Goal: Transaction & Acquisition: Purchase product/service

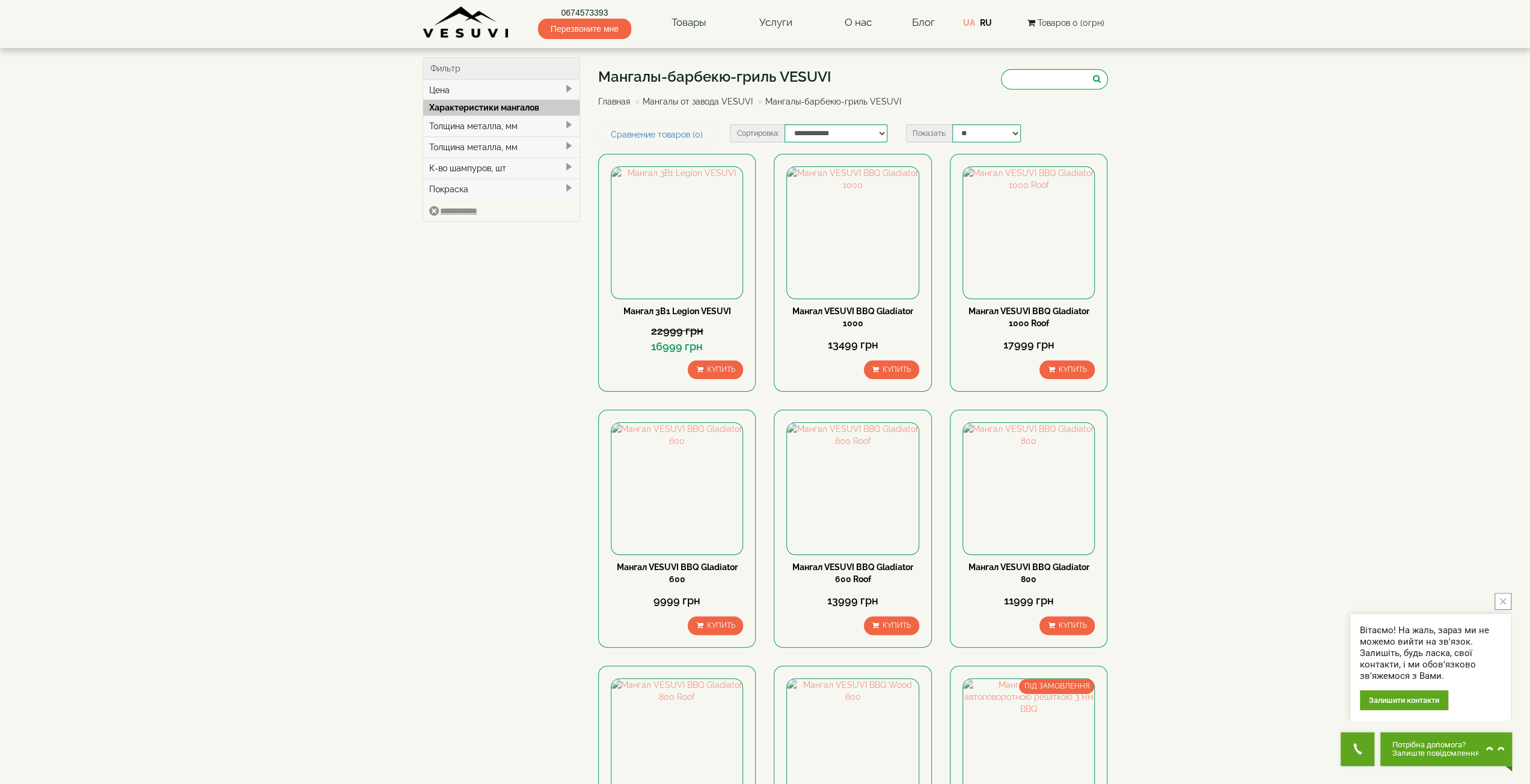
click at [459, 25] on img at bounding box center [467, 22] width 87 height 33
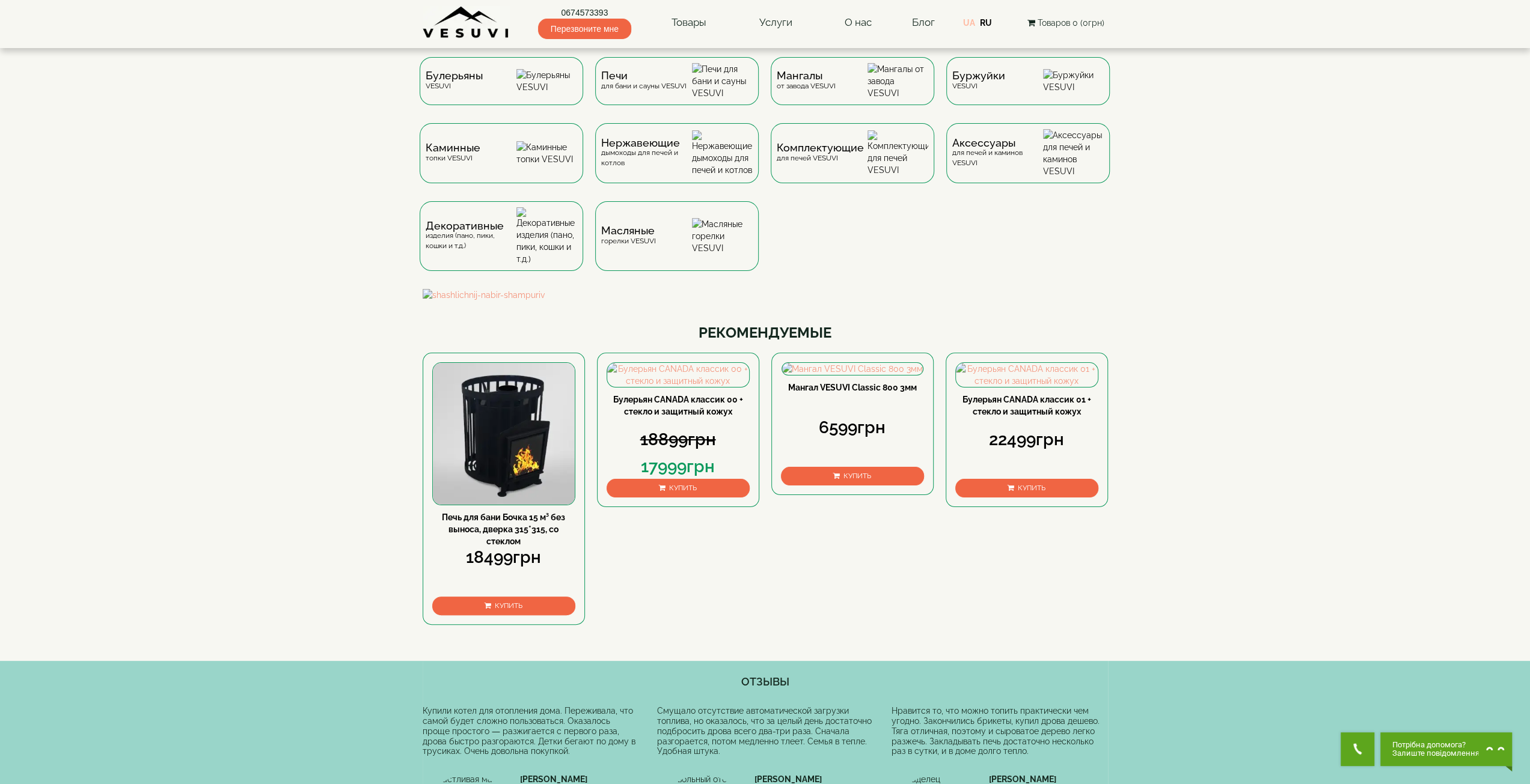
click at [969, 24] on link "UA" at bounding box center [969, 22] width 12 height 9
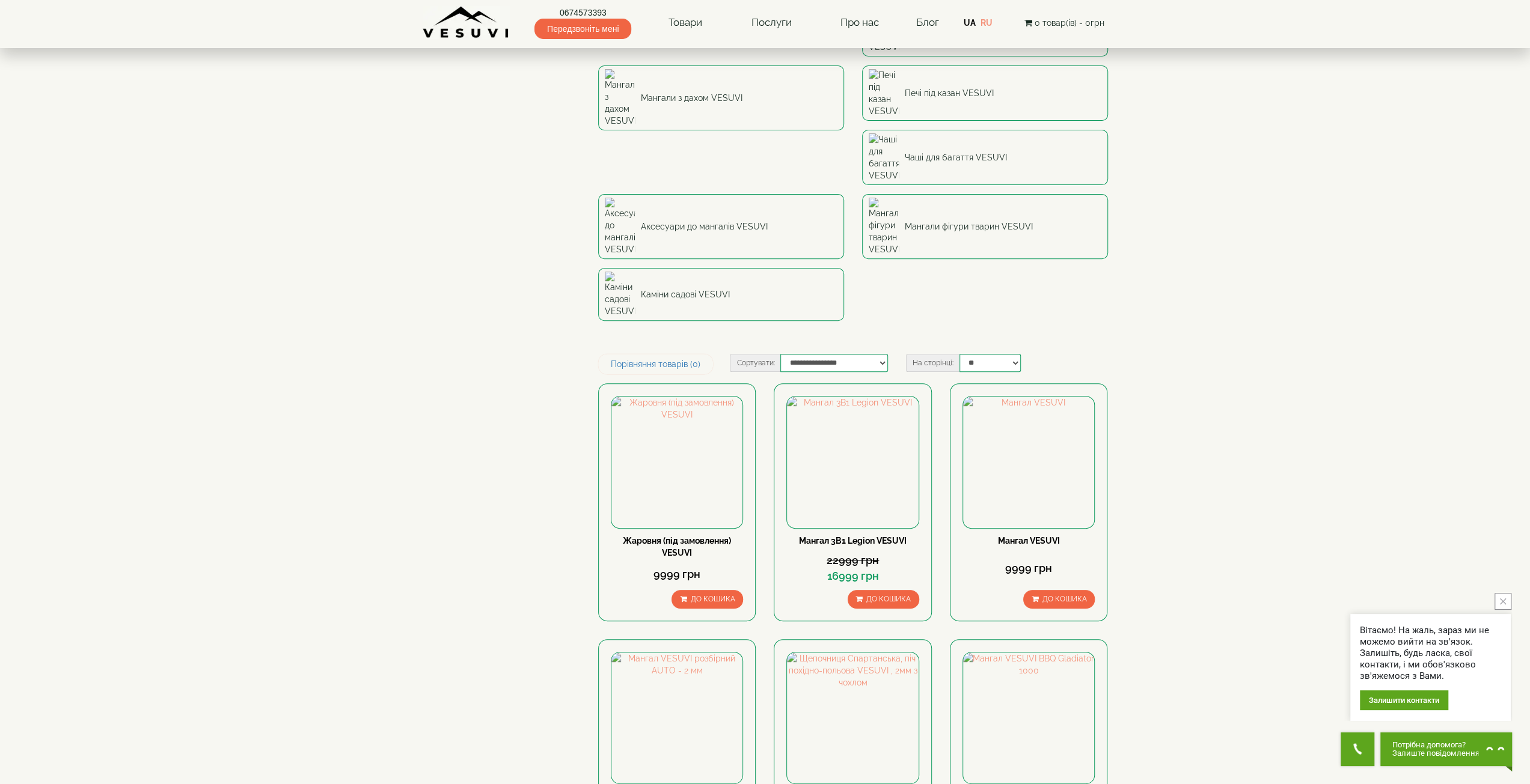
scroll to position [360, 0]
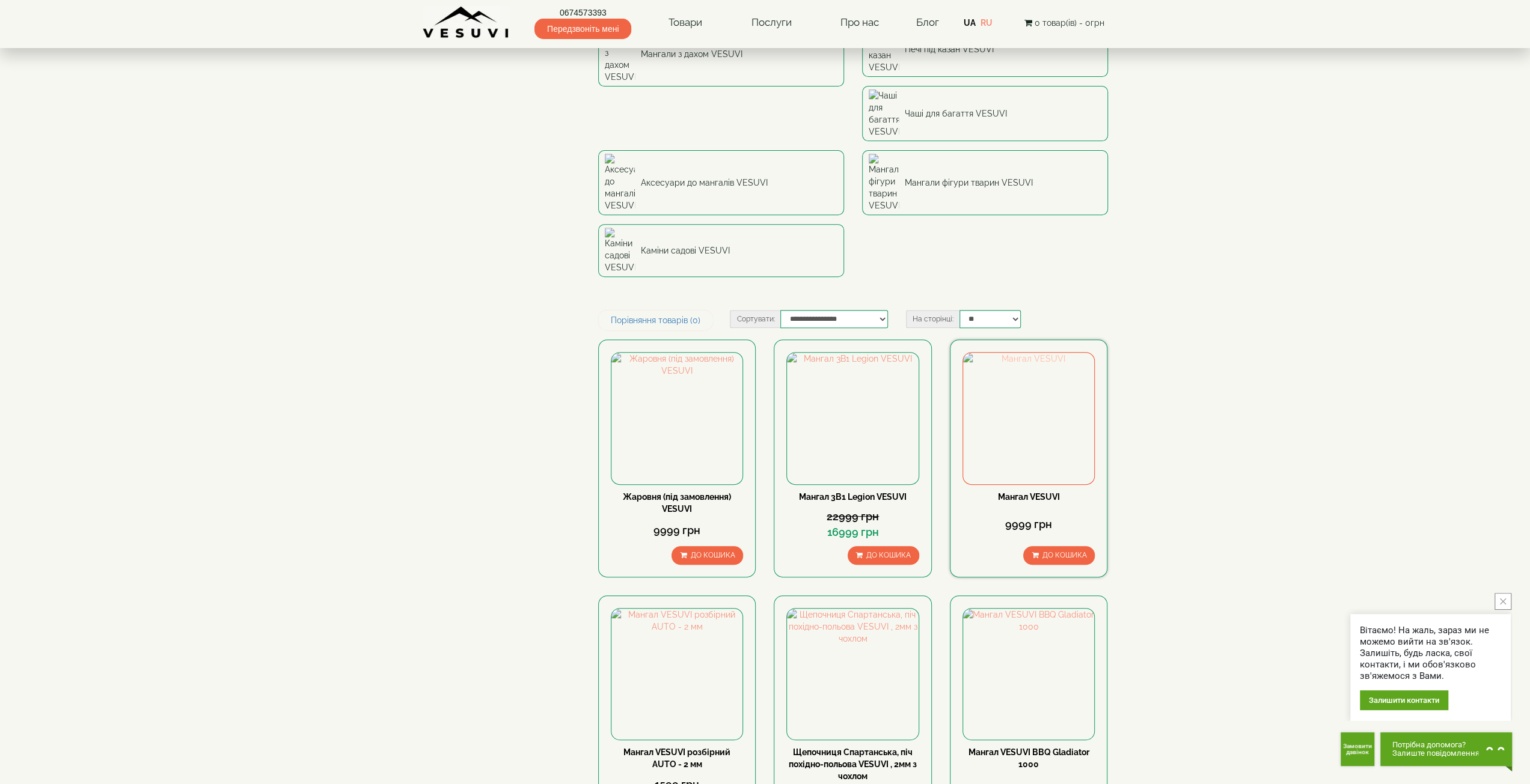
click at [1047, 353] on img at bounding box center [1028, 418] width 131 height 131
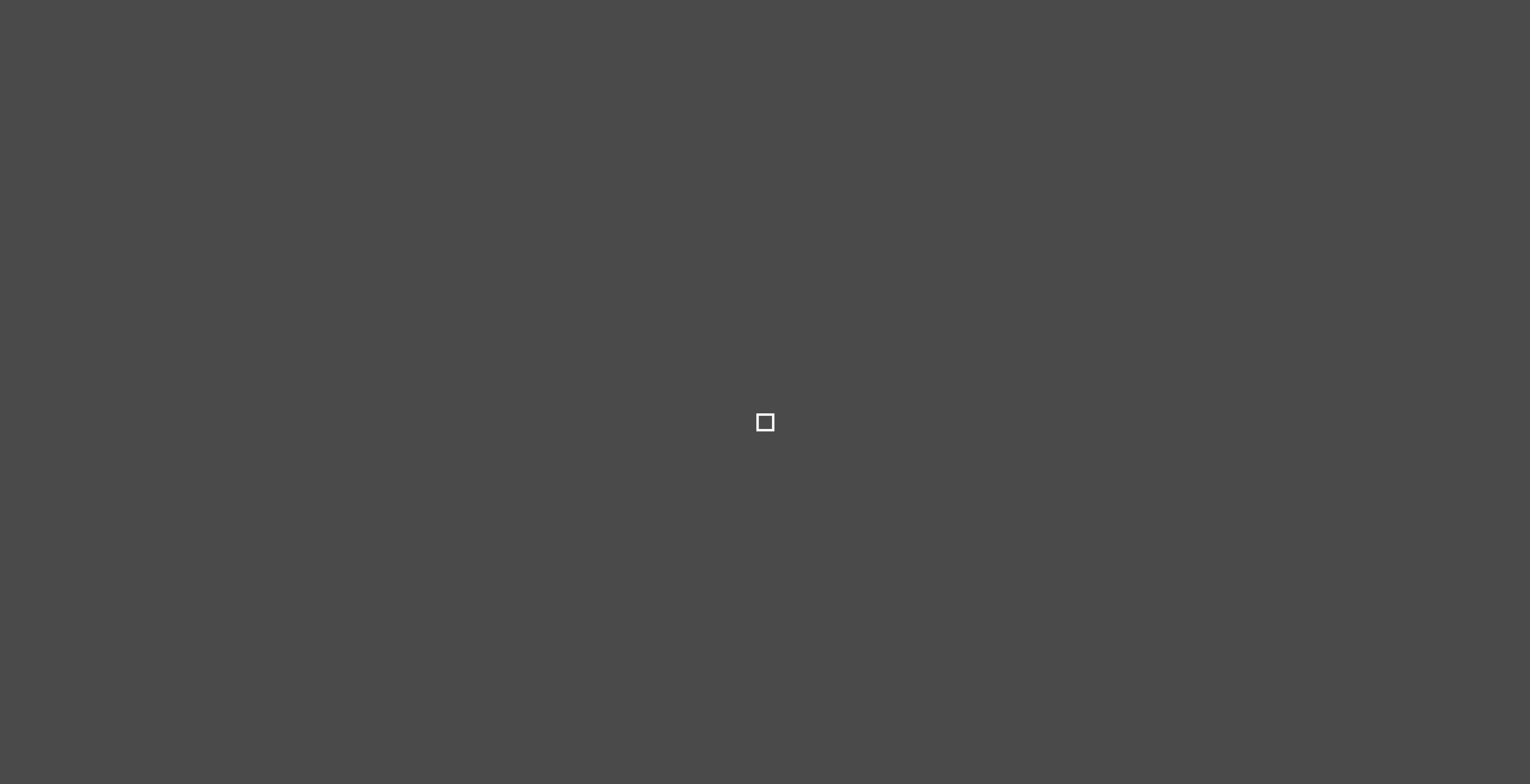
type input "****"
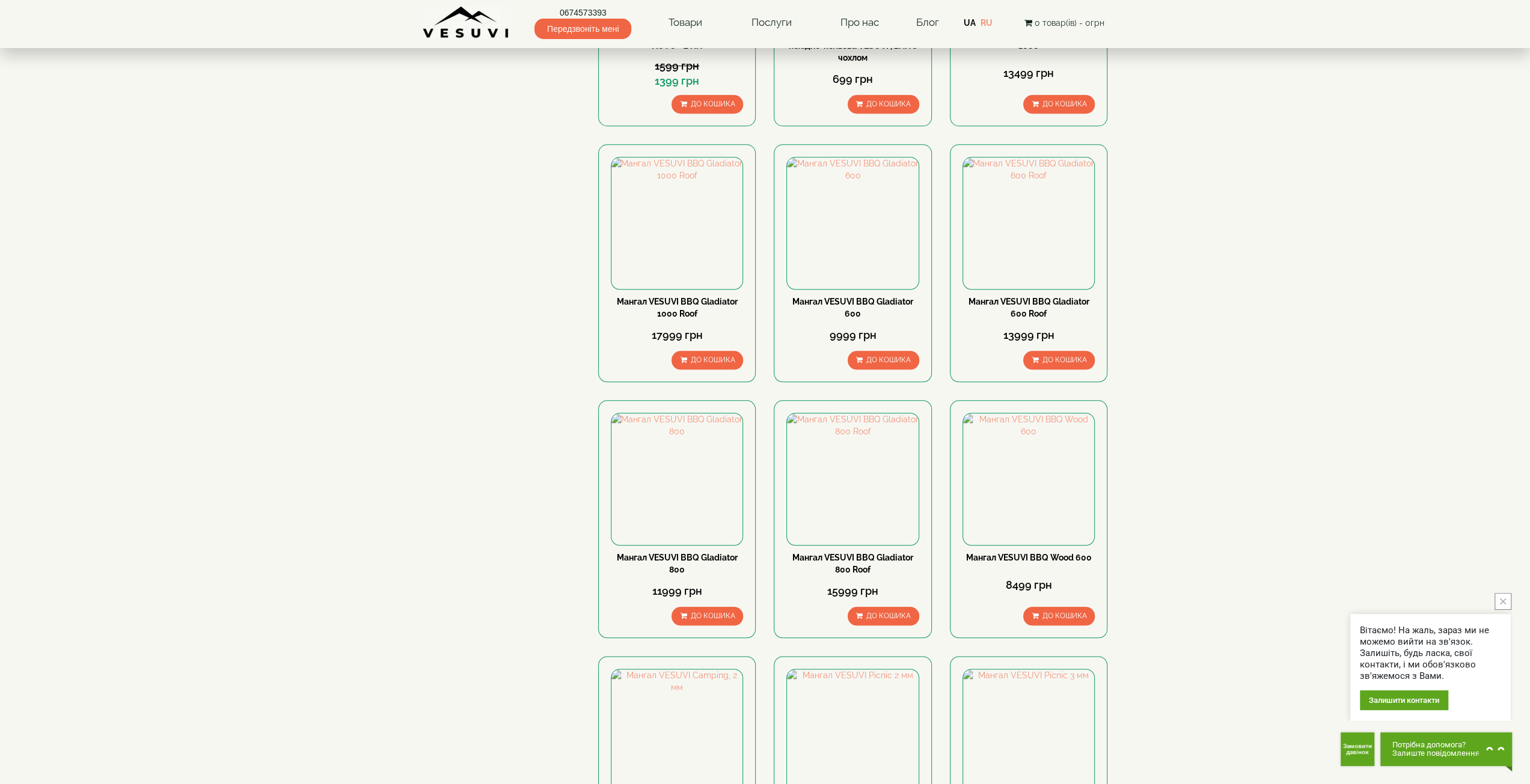
scroll to position [1108, 0]
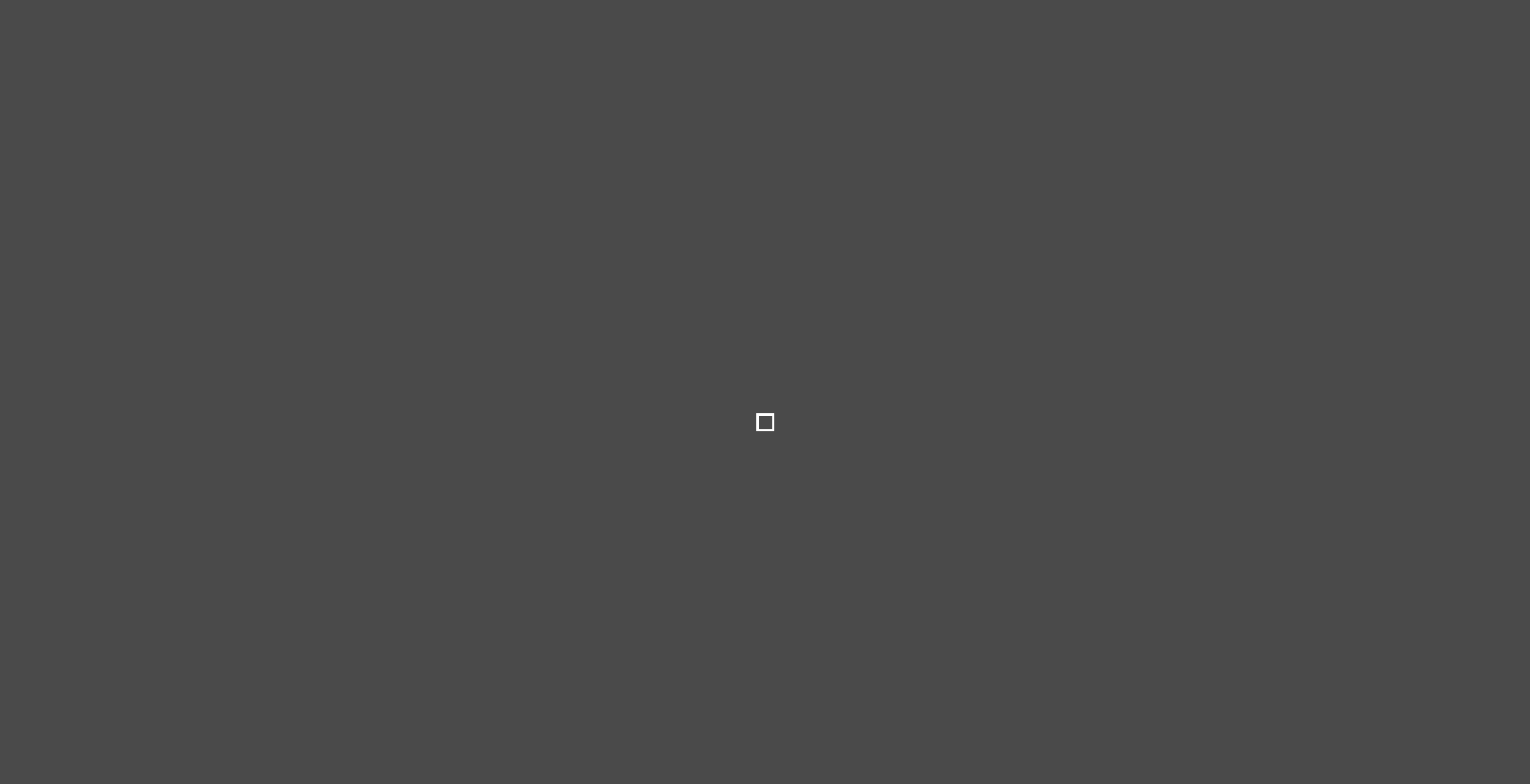
type input "***"
type input "******"
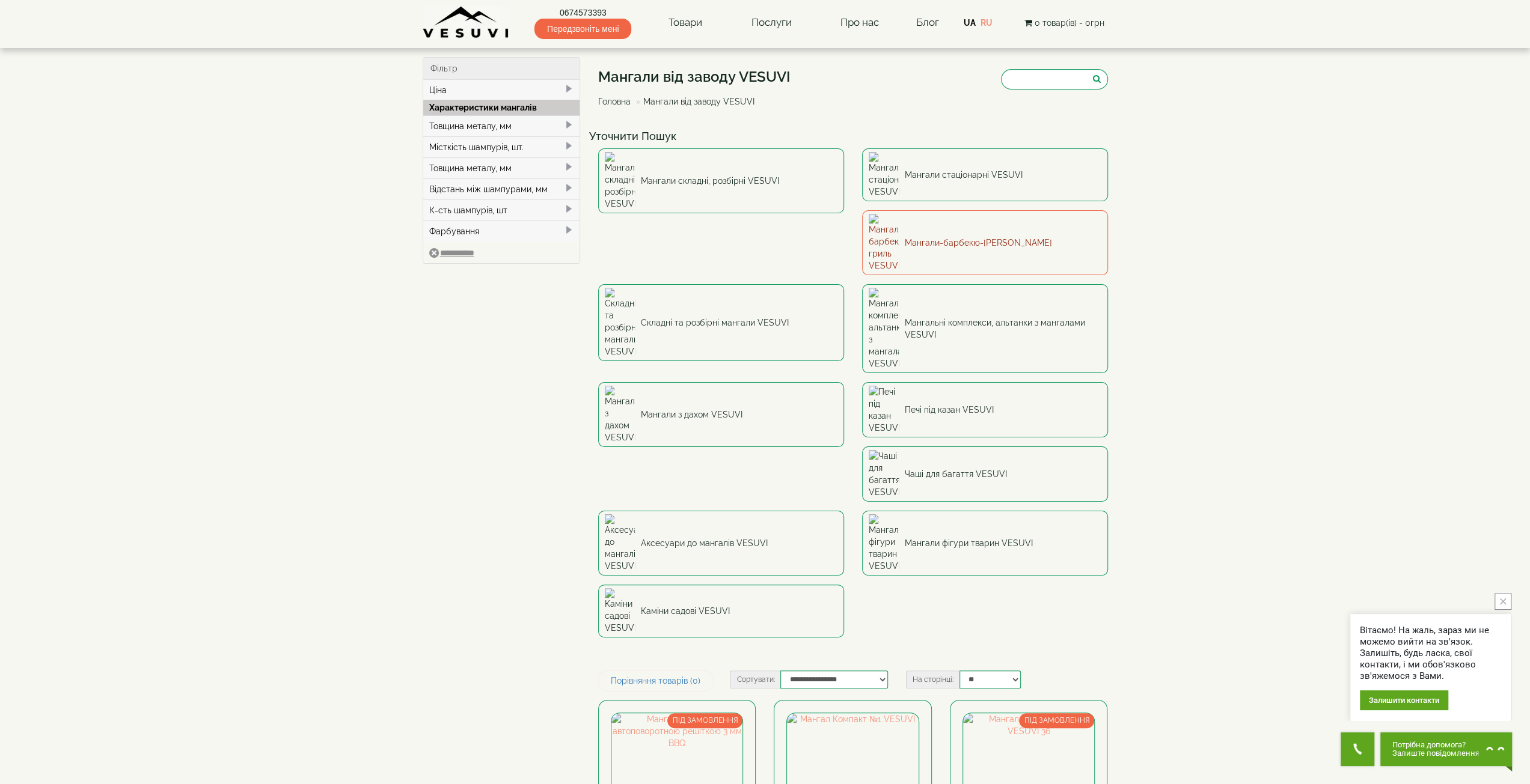
click at [863, 216] on link "Мангали-барбекю-[PERSON_NAME]" at bounding box center [985, 243] width 246 height 65
click at [929, 446] on link "Чаші для багаття VESUVI" at bounding box center [985, 474] width 246 height 55
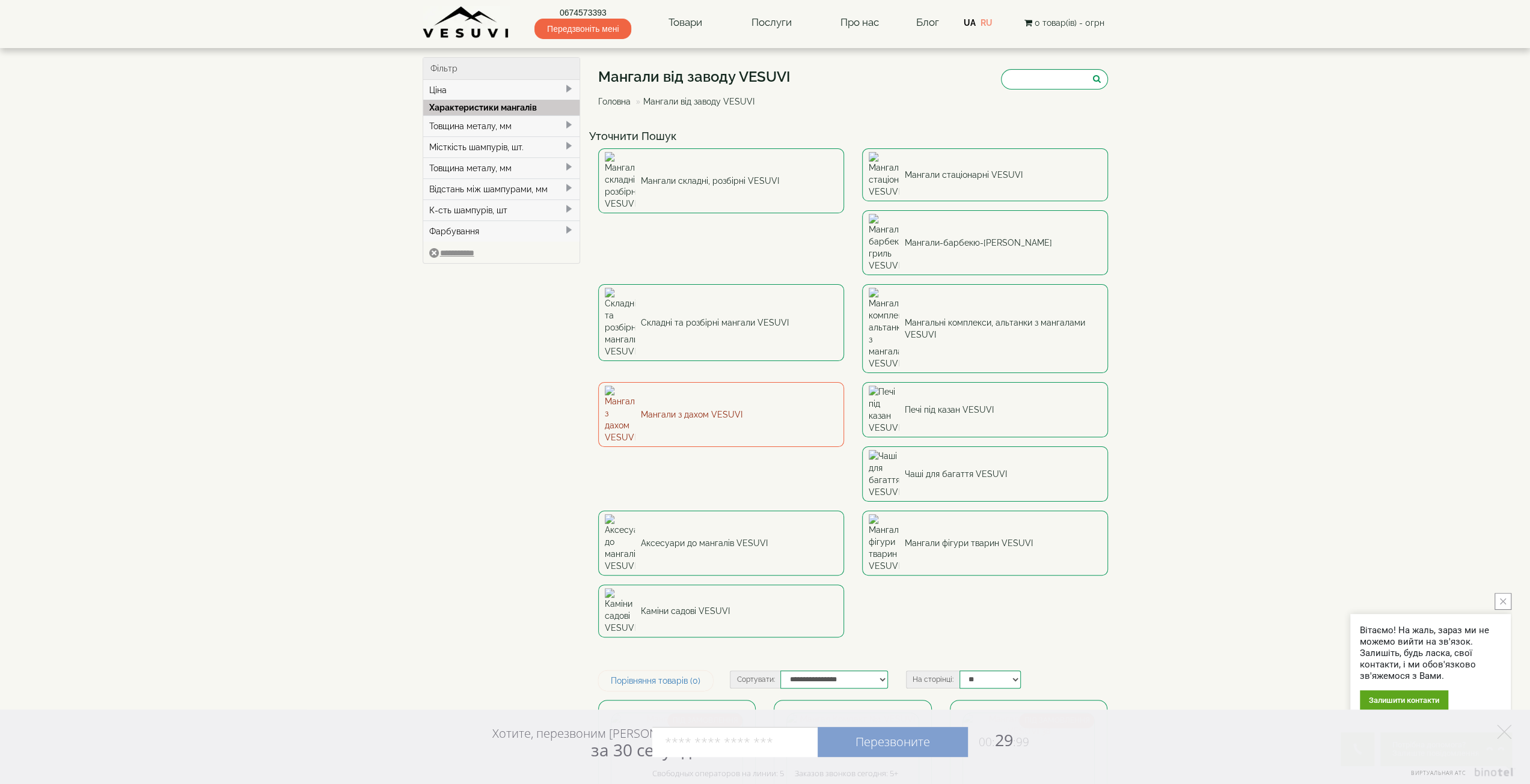
click at [844, 382] on link "Мангали з дахом VESUVI" at bounding box center [721, 414] width 246 height 65
click at [997, 163] on link "Мангали стаціонарні VESUVI" at bounding box center [985, 175] width 246 height 53
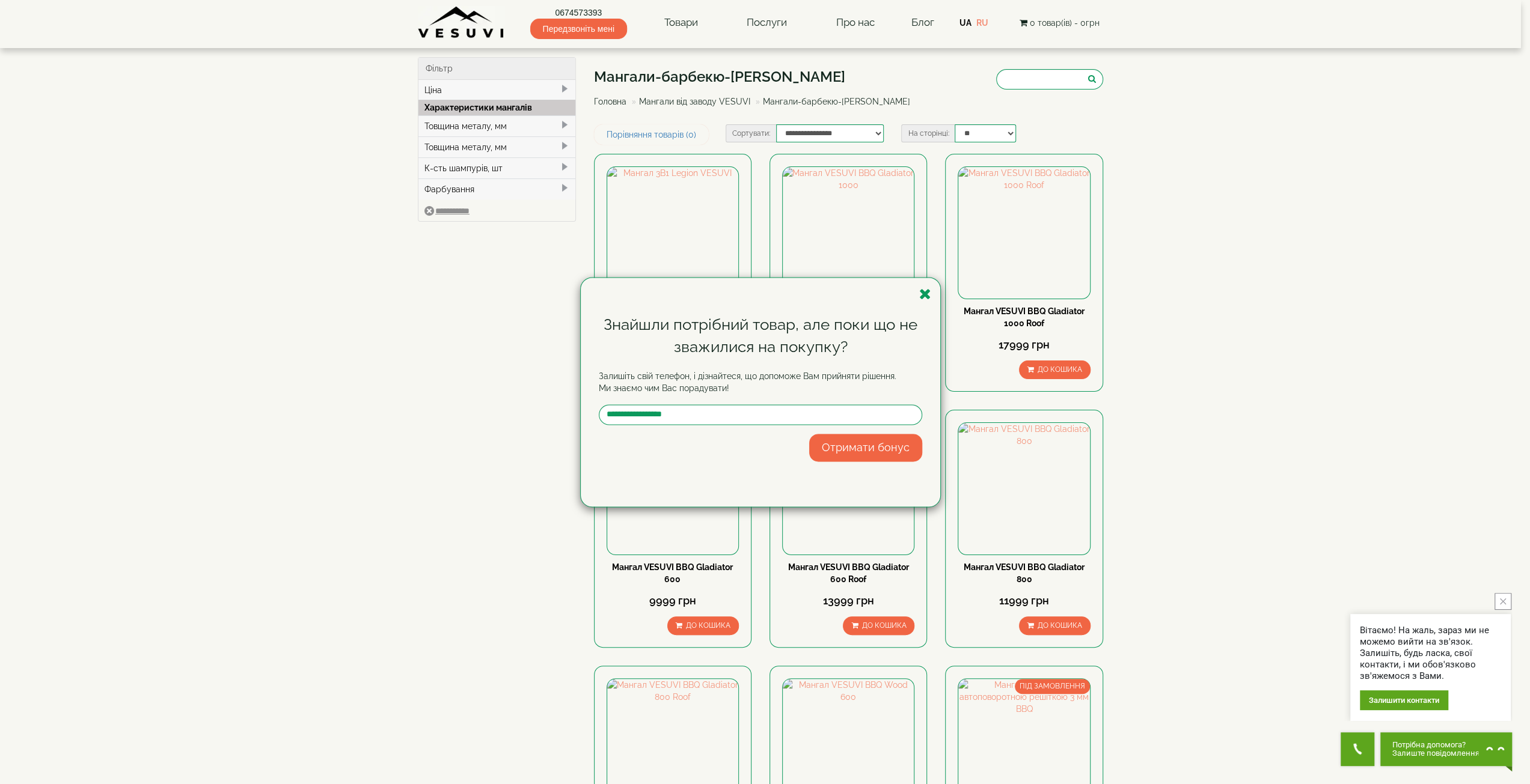
click at [1307, 278] on div "Знайшли потрібний товар, але поки що не зважилися на покупку? Залишіть свій тел…" at bounding box center [765, 392] width 1530 height 784
click at [925, 294] on icon "button" at bounding box center [925, 294] width 12 height 15
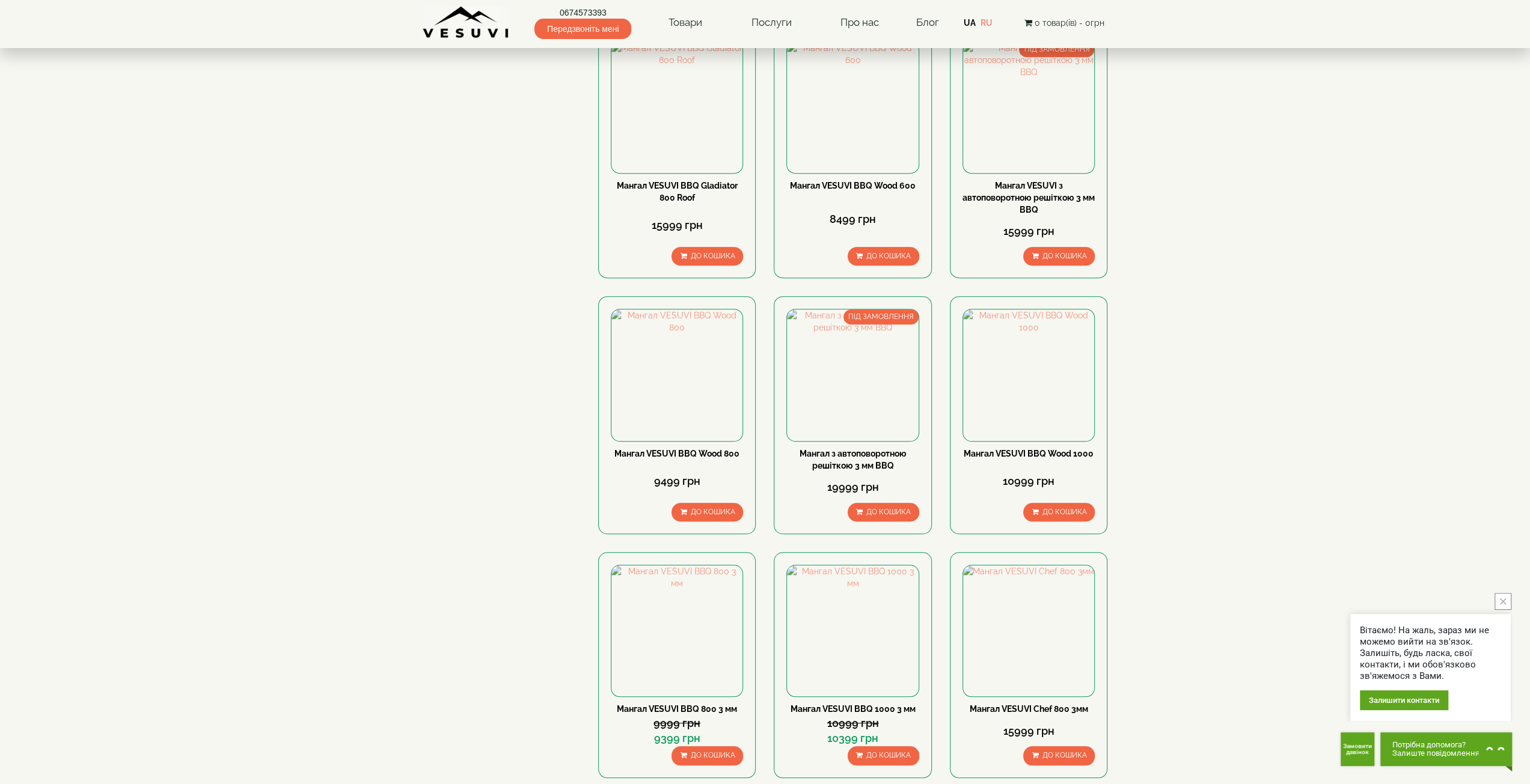
scroll to position [902, 0]
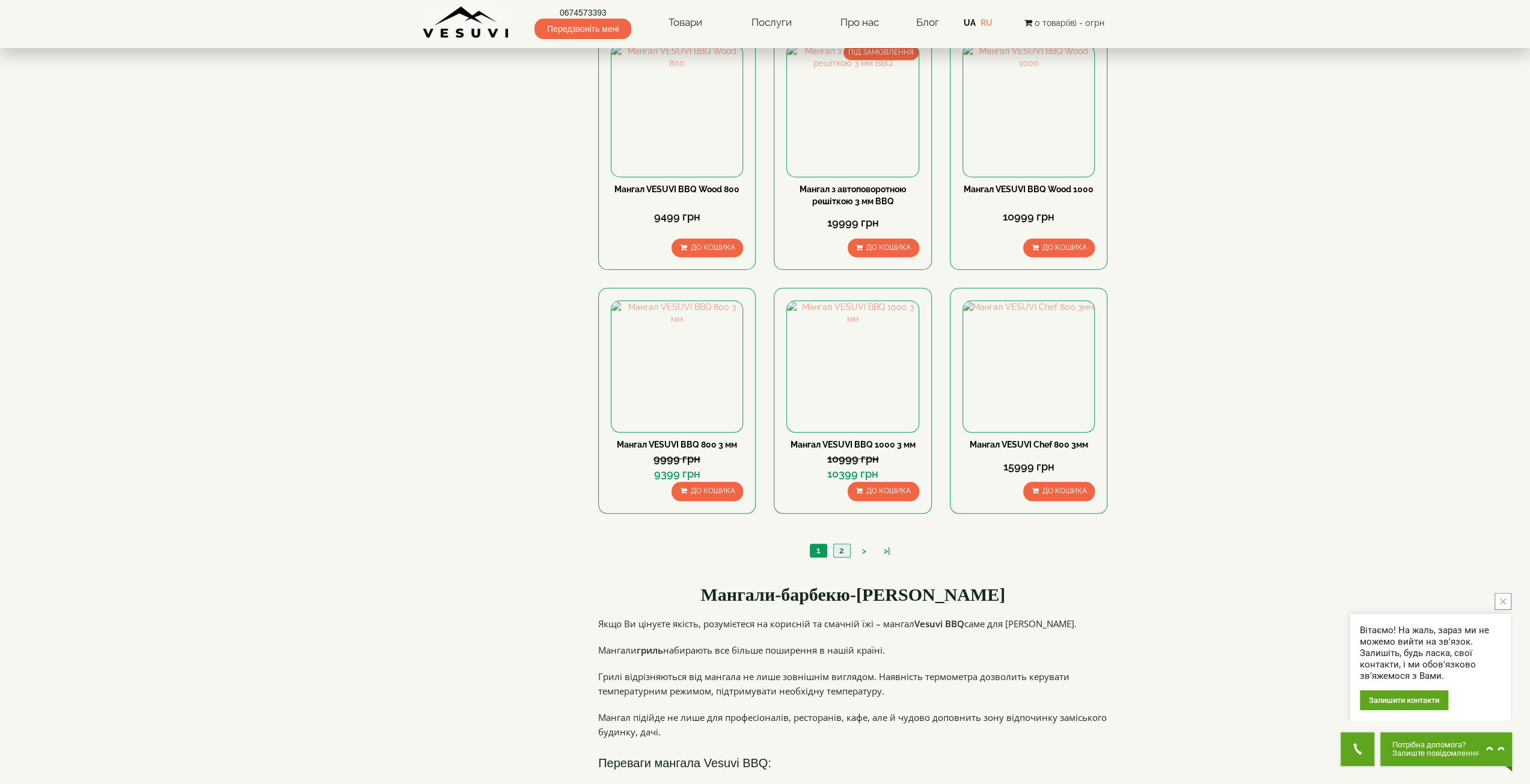
click at [842, 549] on link "2" at bounding box center [841, 551] width 16 height 13
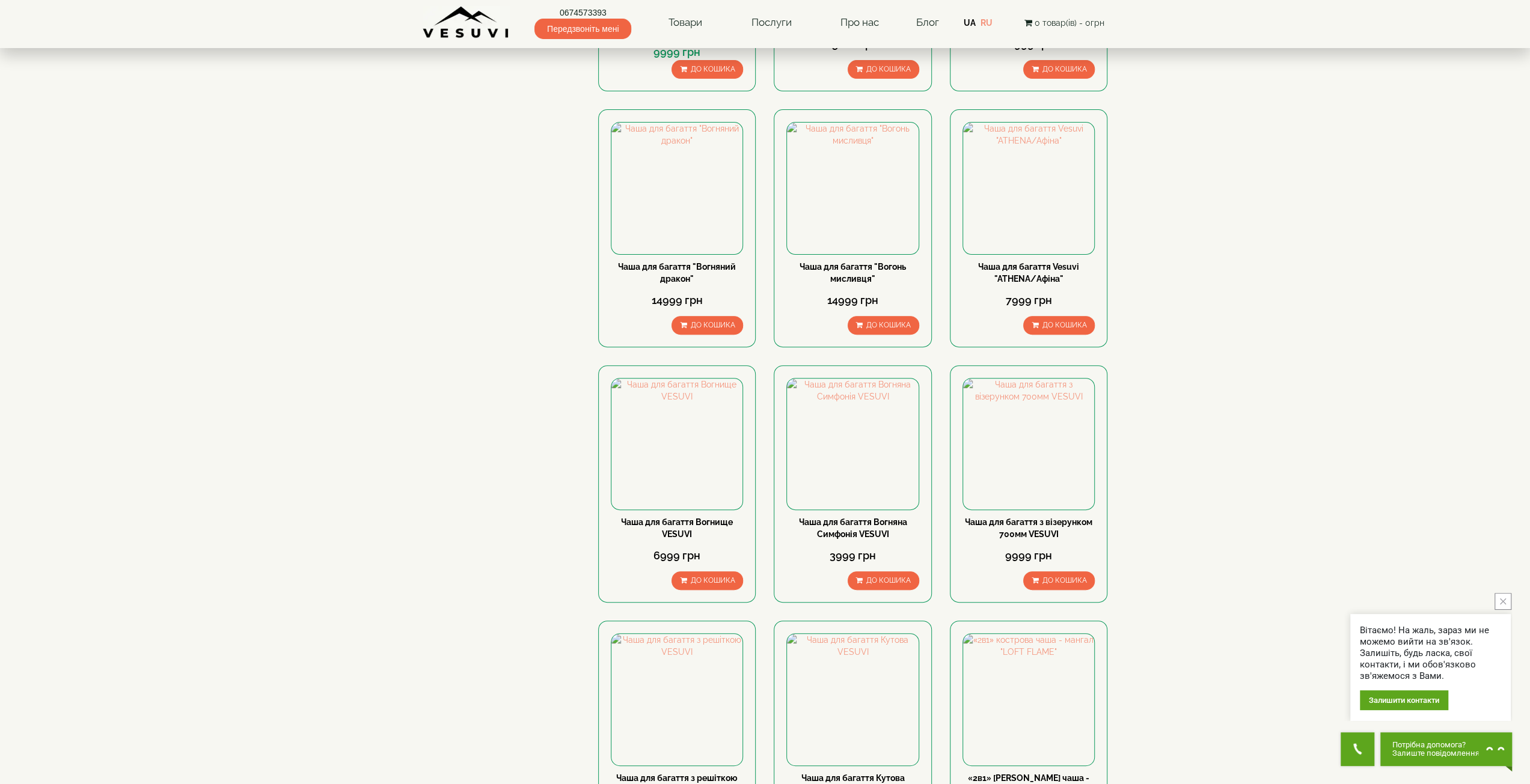
scroll to position [300, 0]
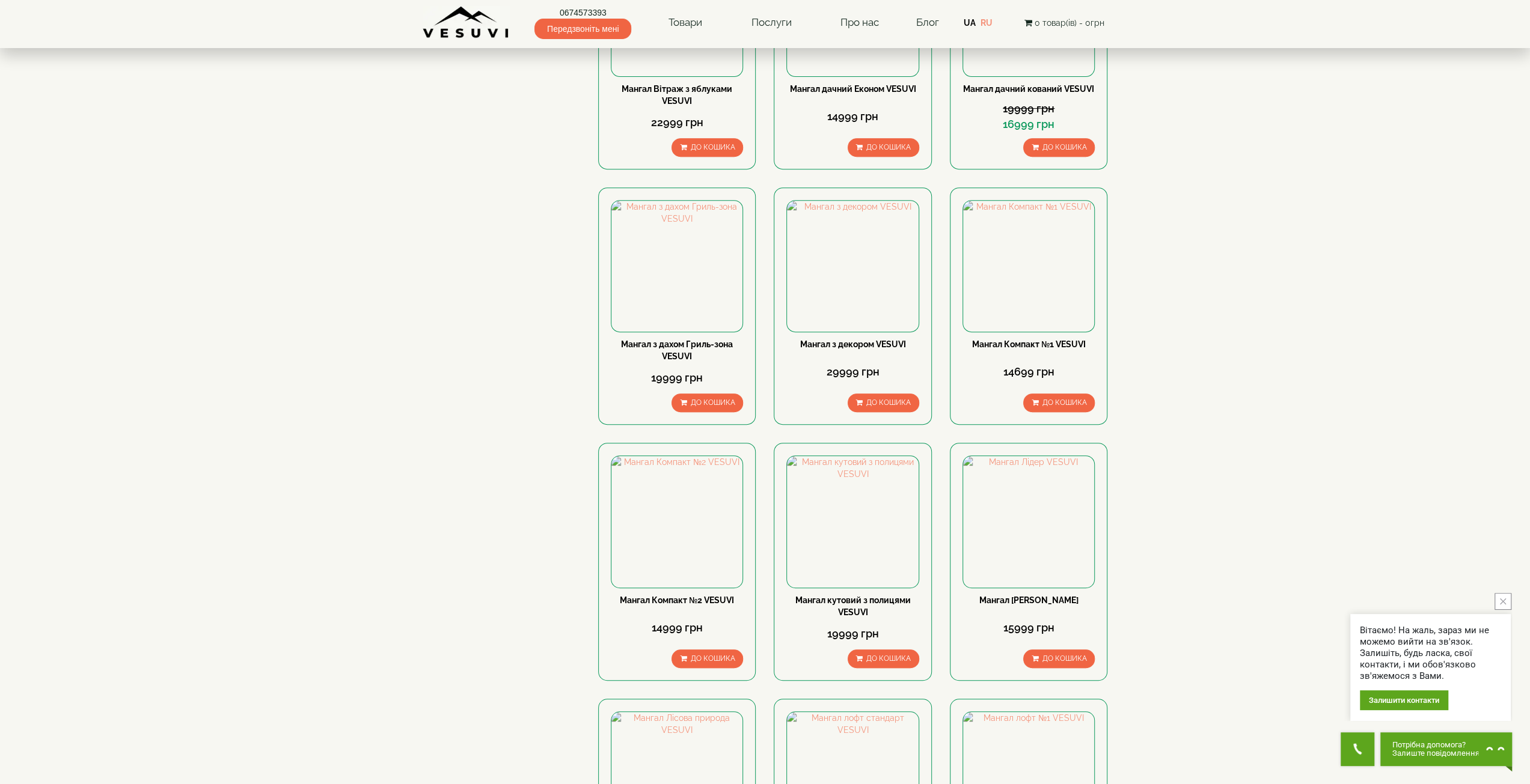
scroll to position [721, 0]
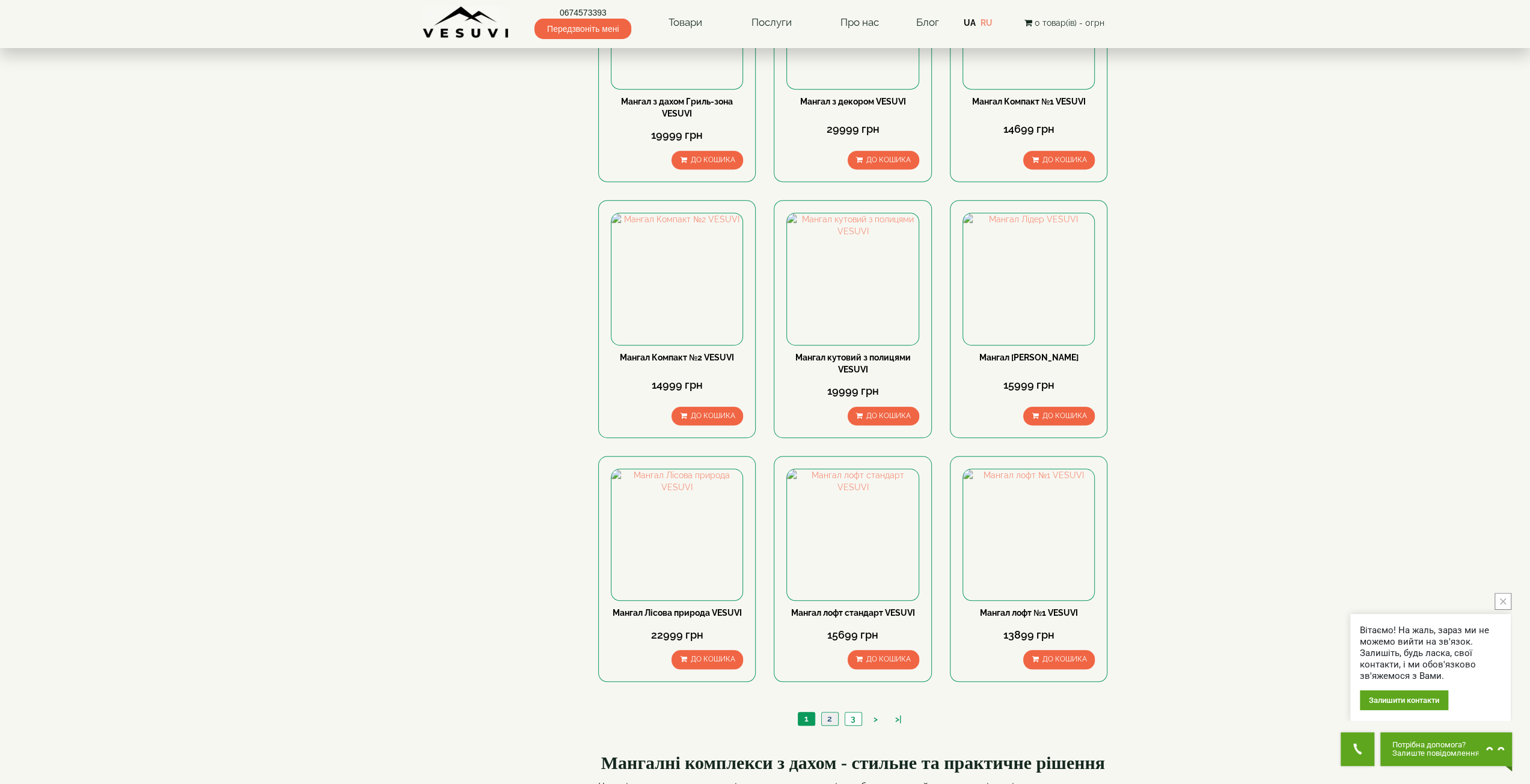
click at [831, 720] on link "2" at bounding box center [829, 720] width 16 height 13
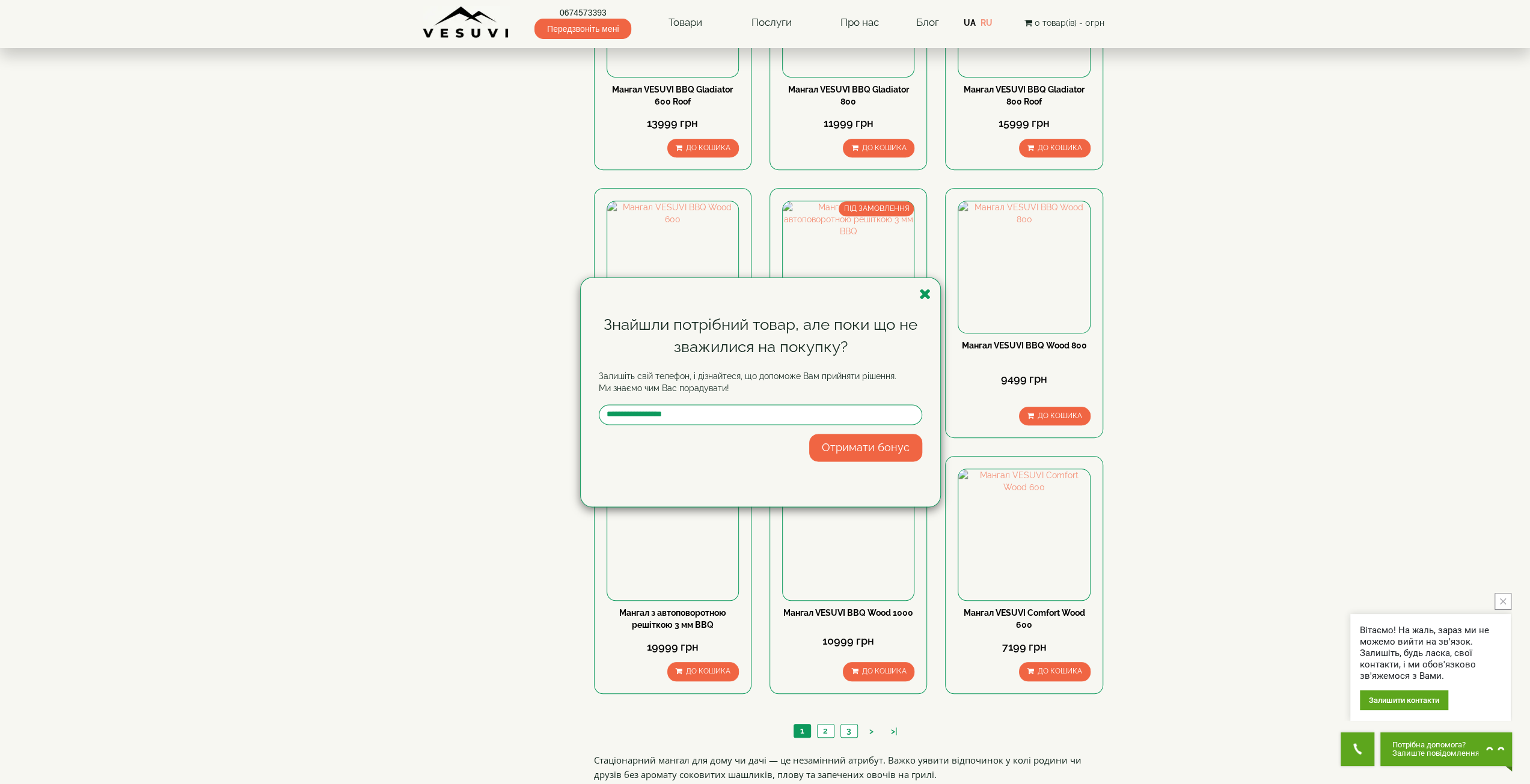
scroll to position [902, 0]
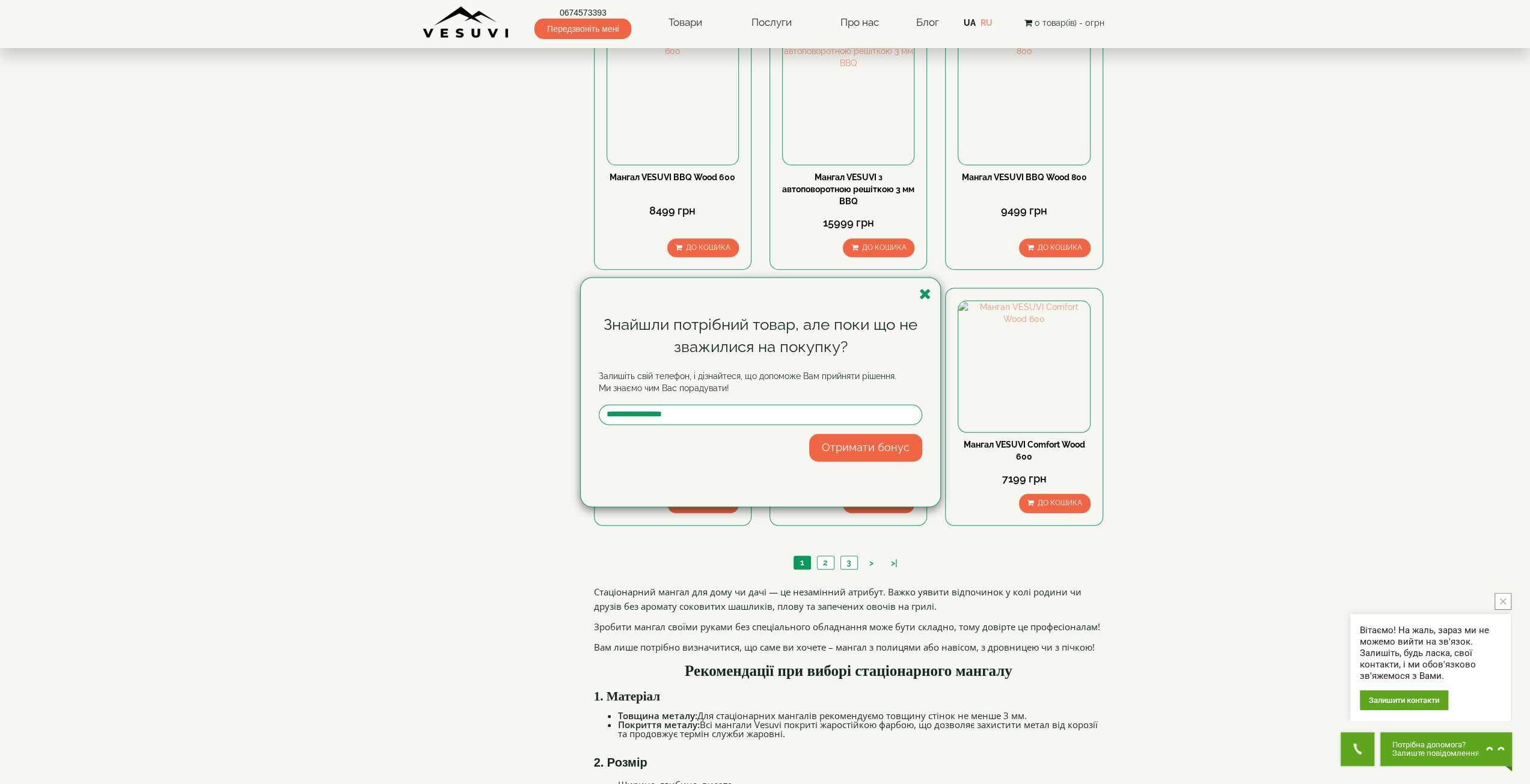
click at [1330, 342] on div "Знайшли потрібний товар, але поки що не зважилися на покупку? Залишіть свій тел…" at bounding box center [765, 392] width 1530 height 784
click at [926, 296] on icon "button" at bounding box center [925, 294] width 12 height 15
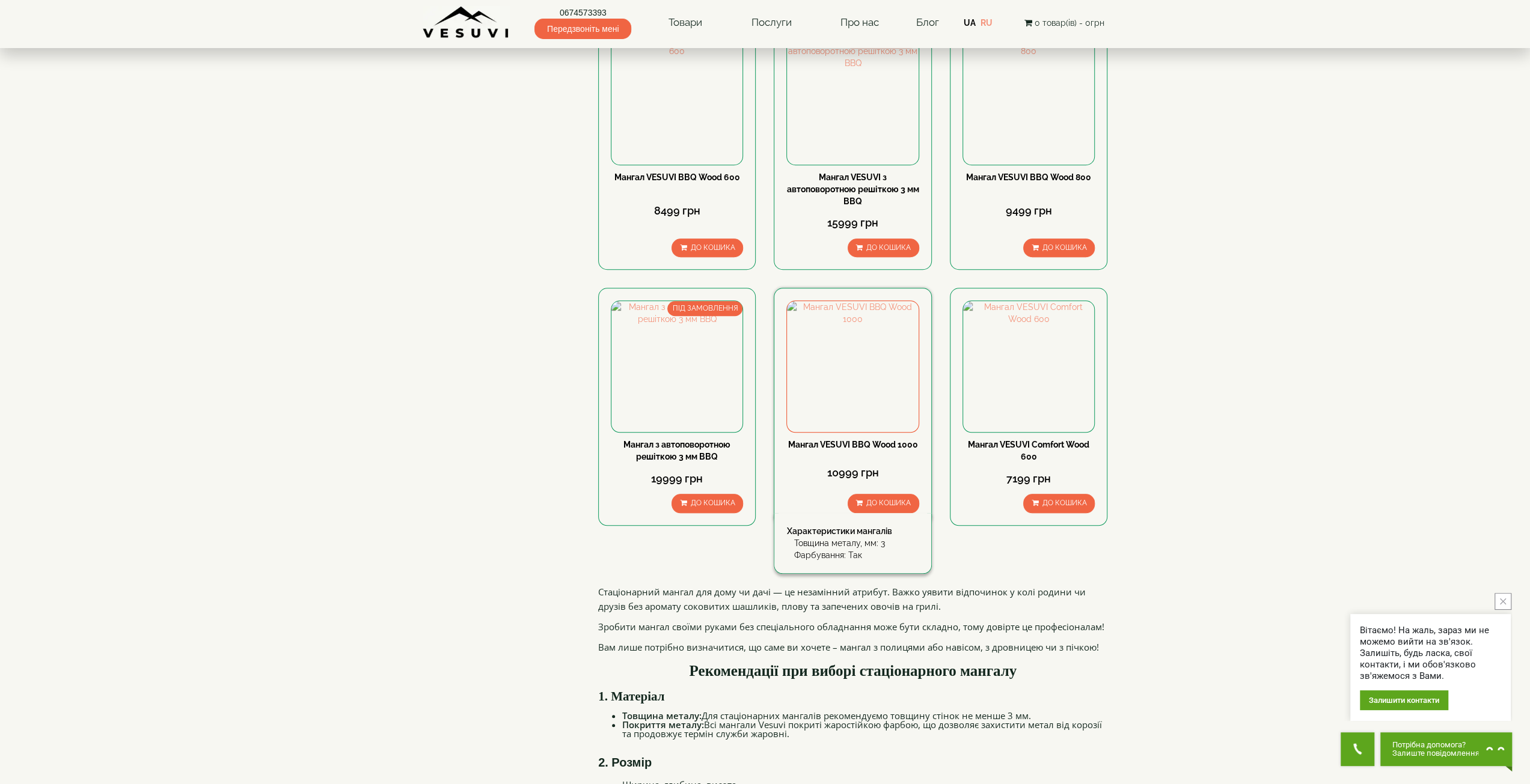
click at [857, 440] on link "Мангал VESUVI BBQ Wood 1000" at bounding box center [852, 444] width 130 height 9
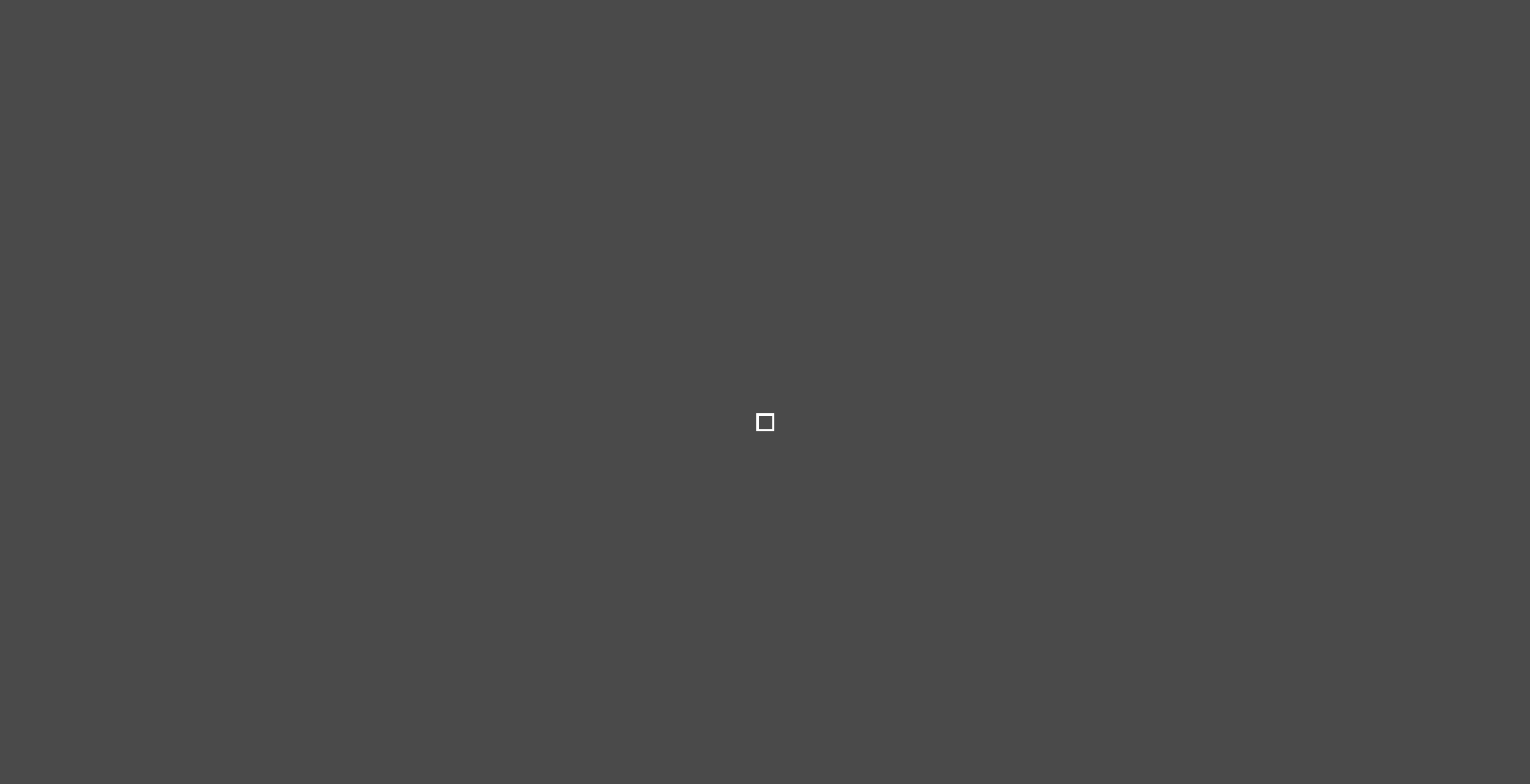
type input "*****"
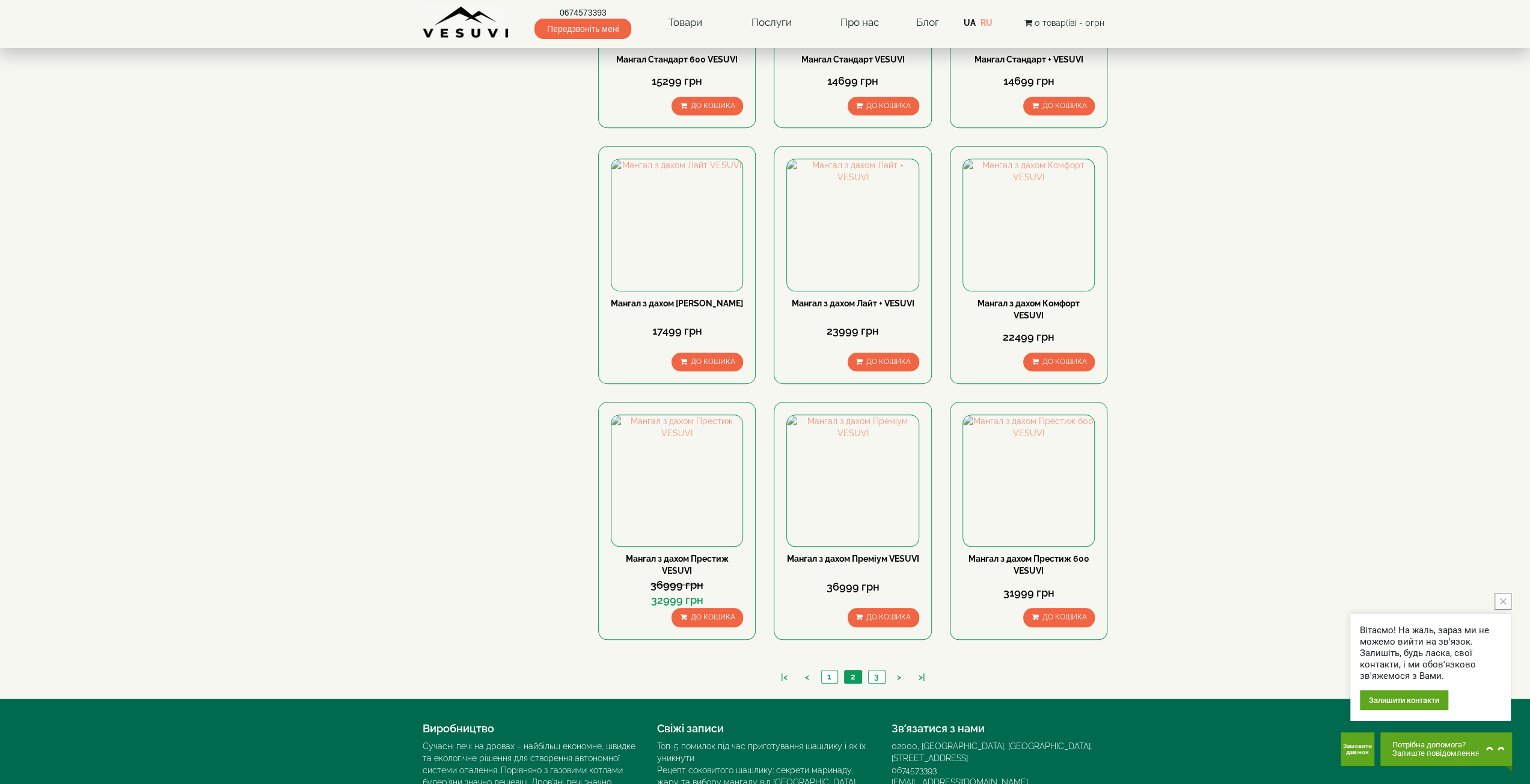
scroll to position [881, 0]
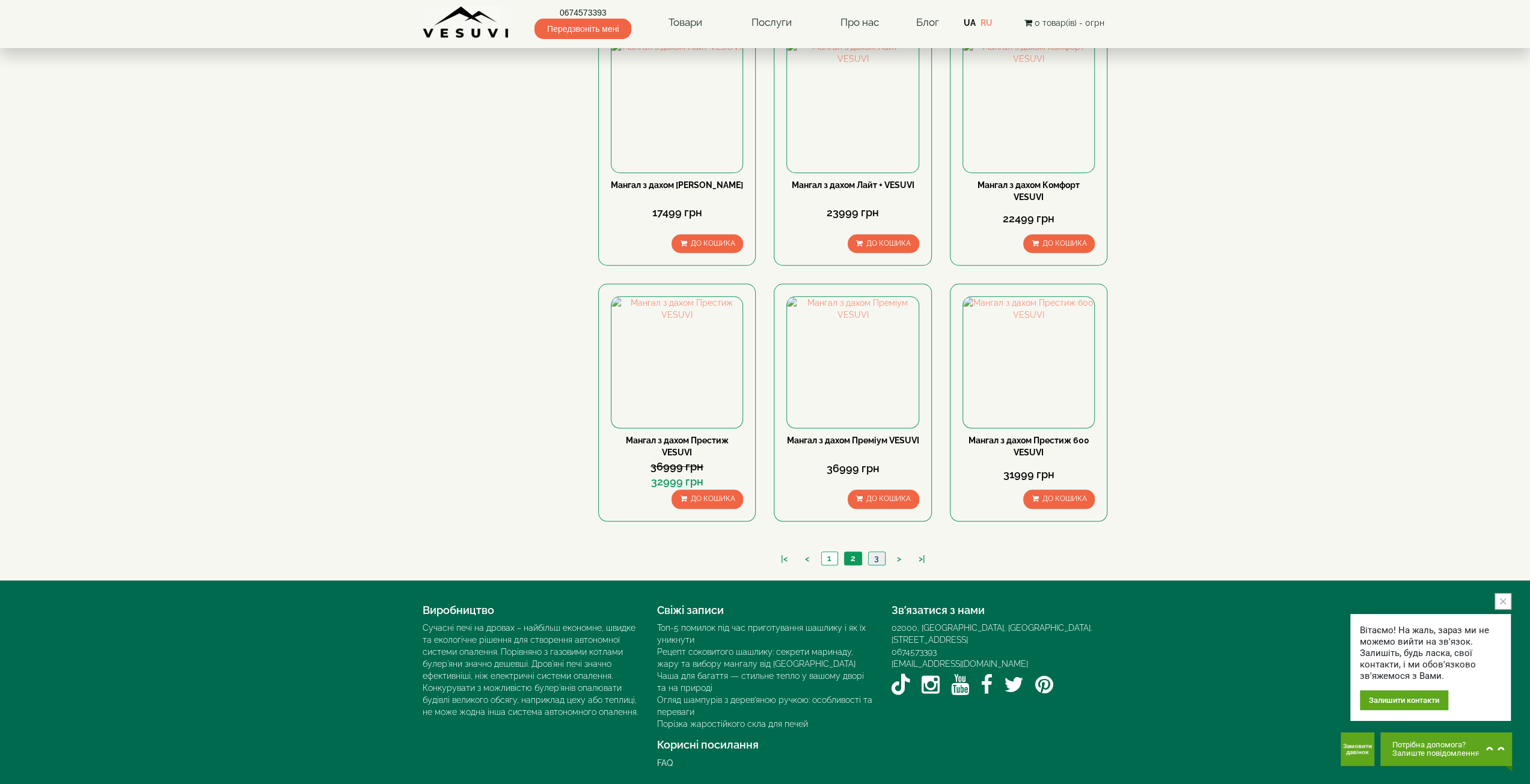
click at [877, 555] on link "3" at bounding box center [876, 559] width 16 height 13
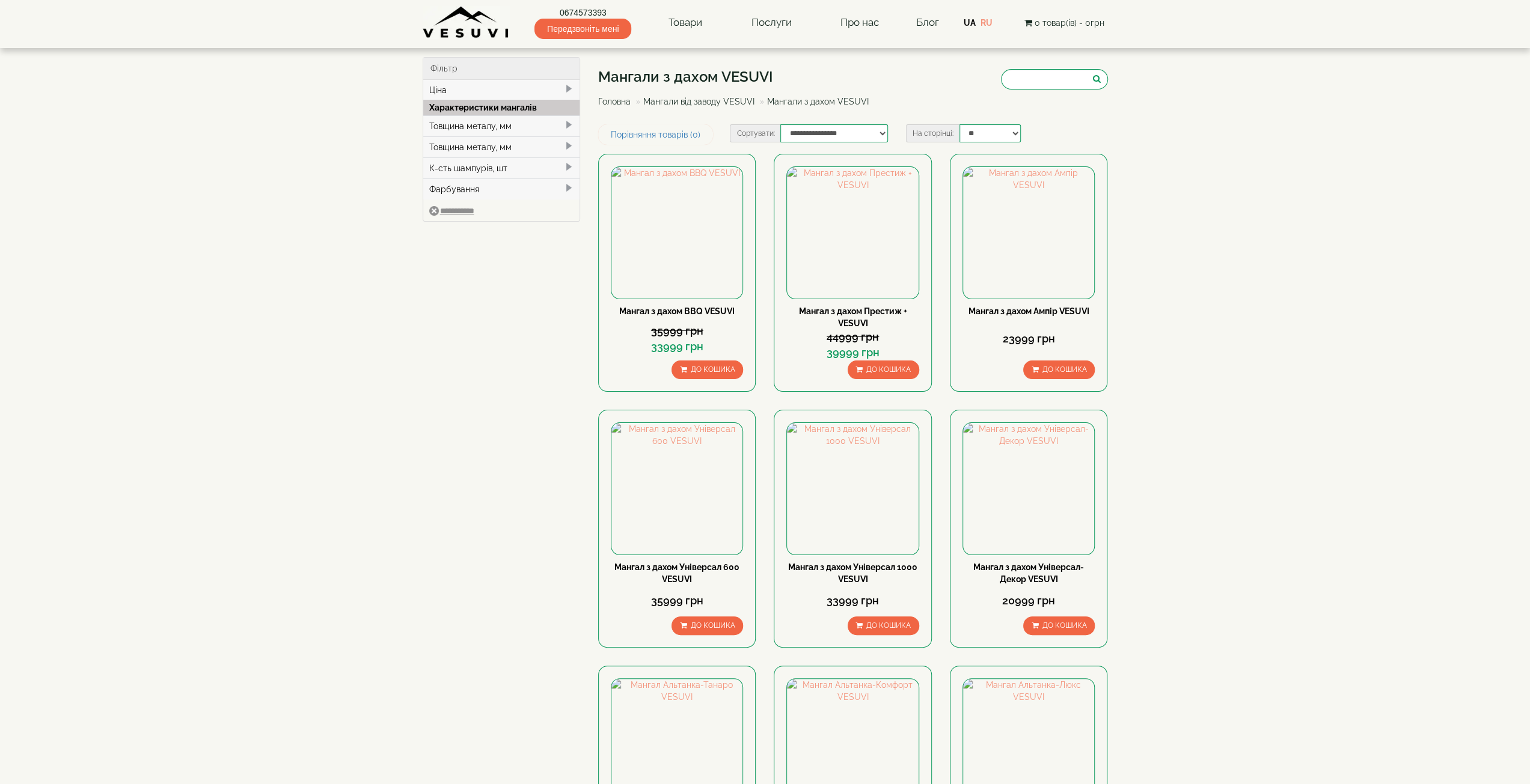
type input "*****"
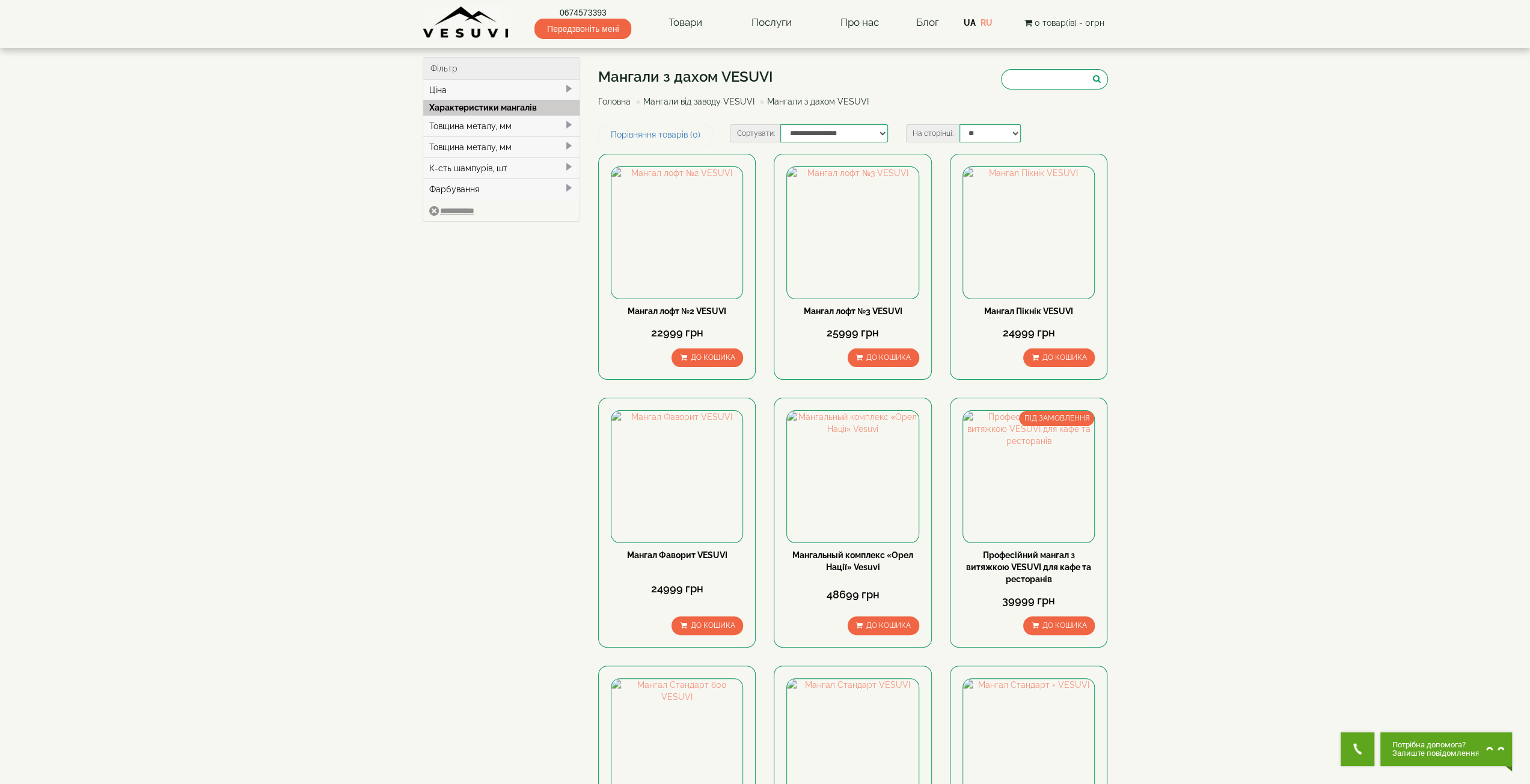
drag, startPoint x: 1259, startPoint y: 391, endPoint x: 1262, endPoint y: 384, distance: 7.6
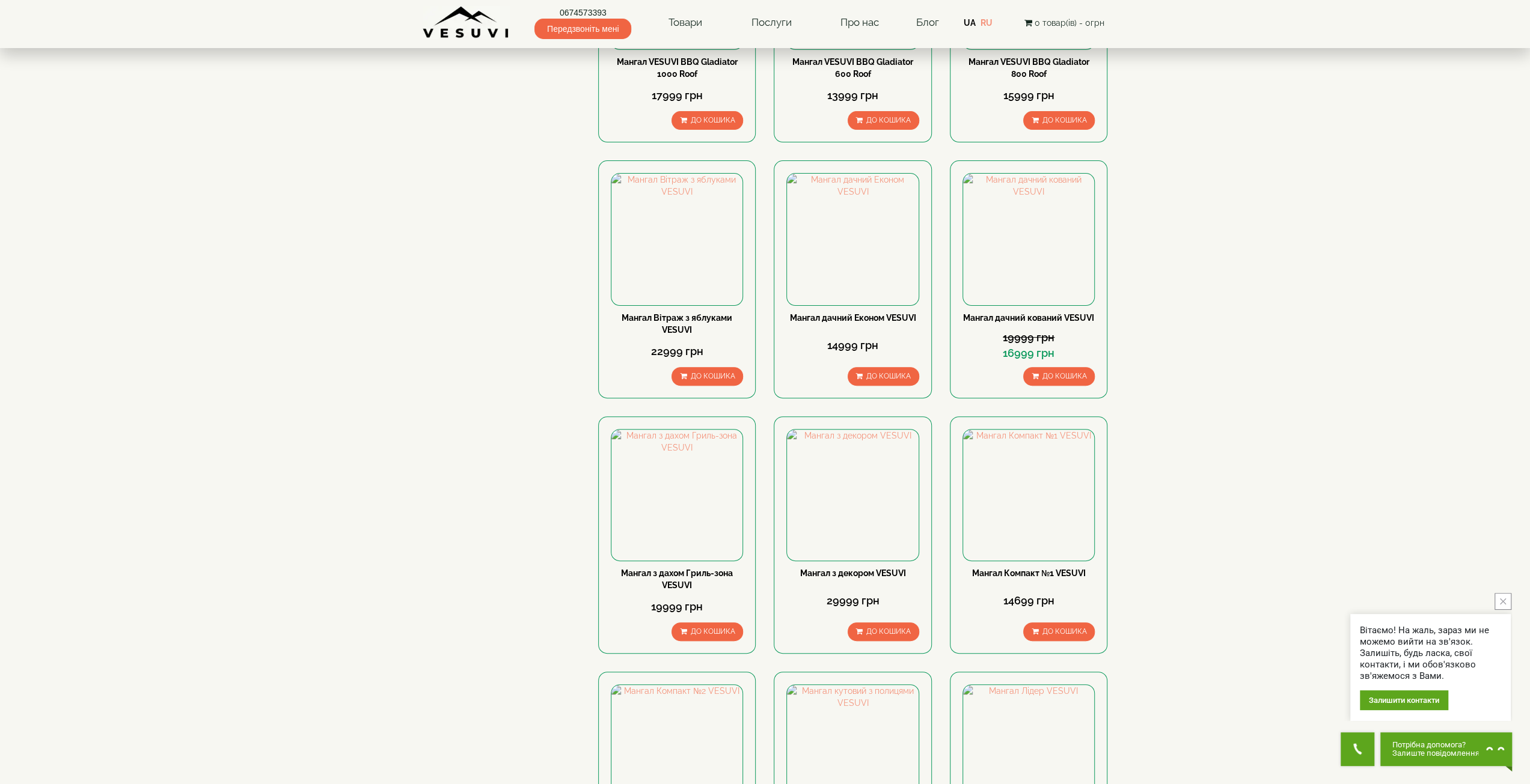
scroll to position [181, 0]
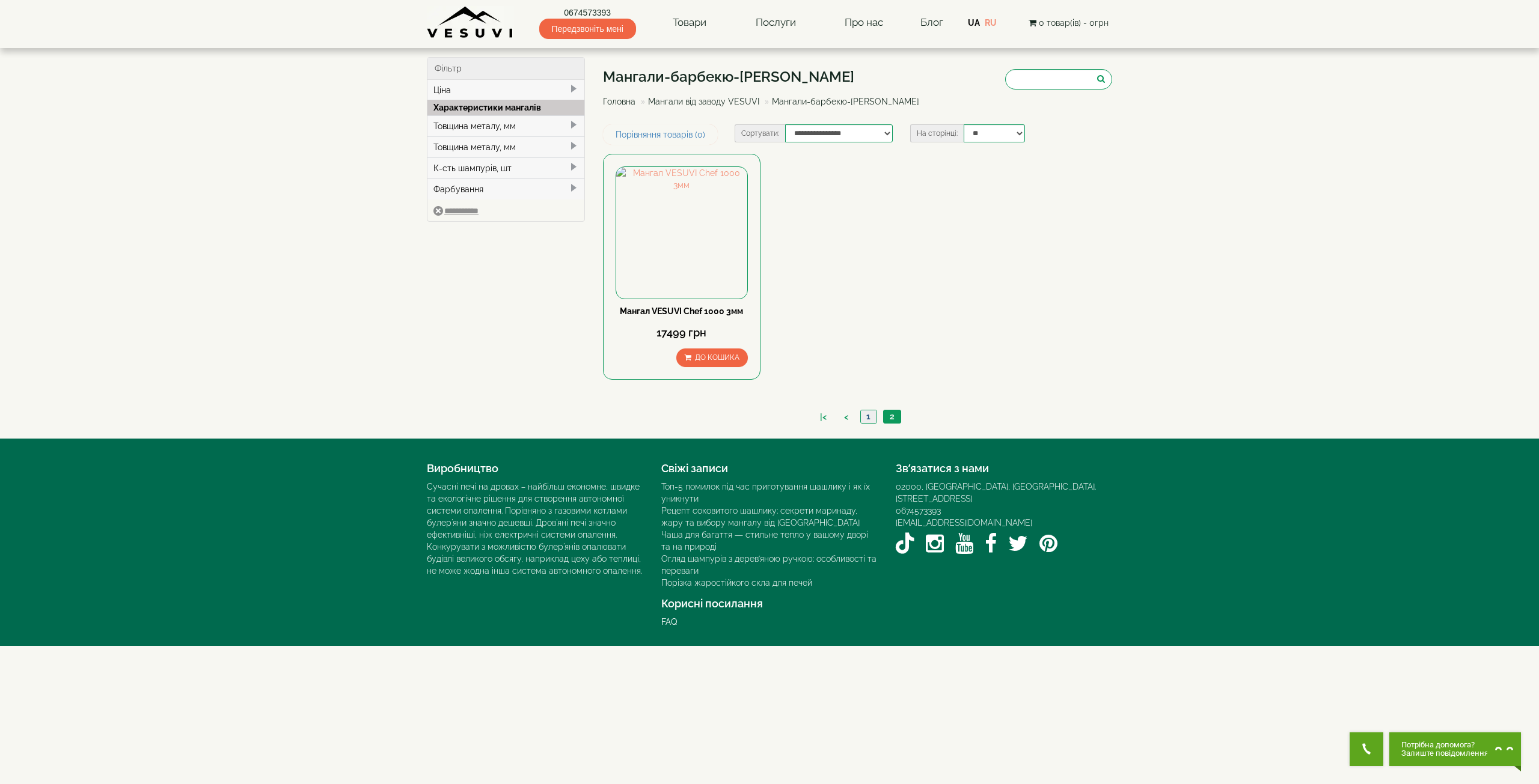
click at [866, 412] on link "1" at bounding box center [868, 417] width 16 height 13
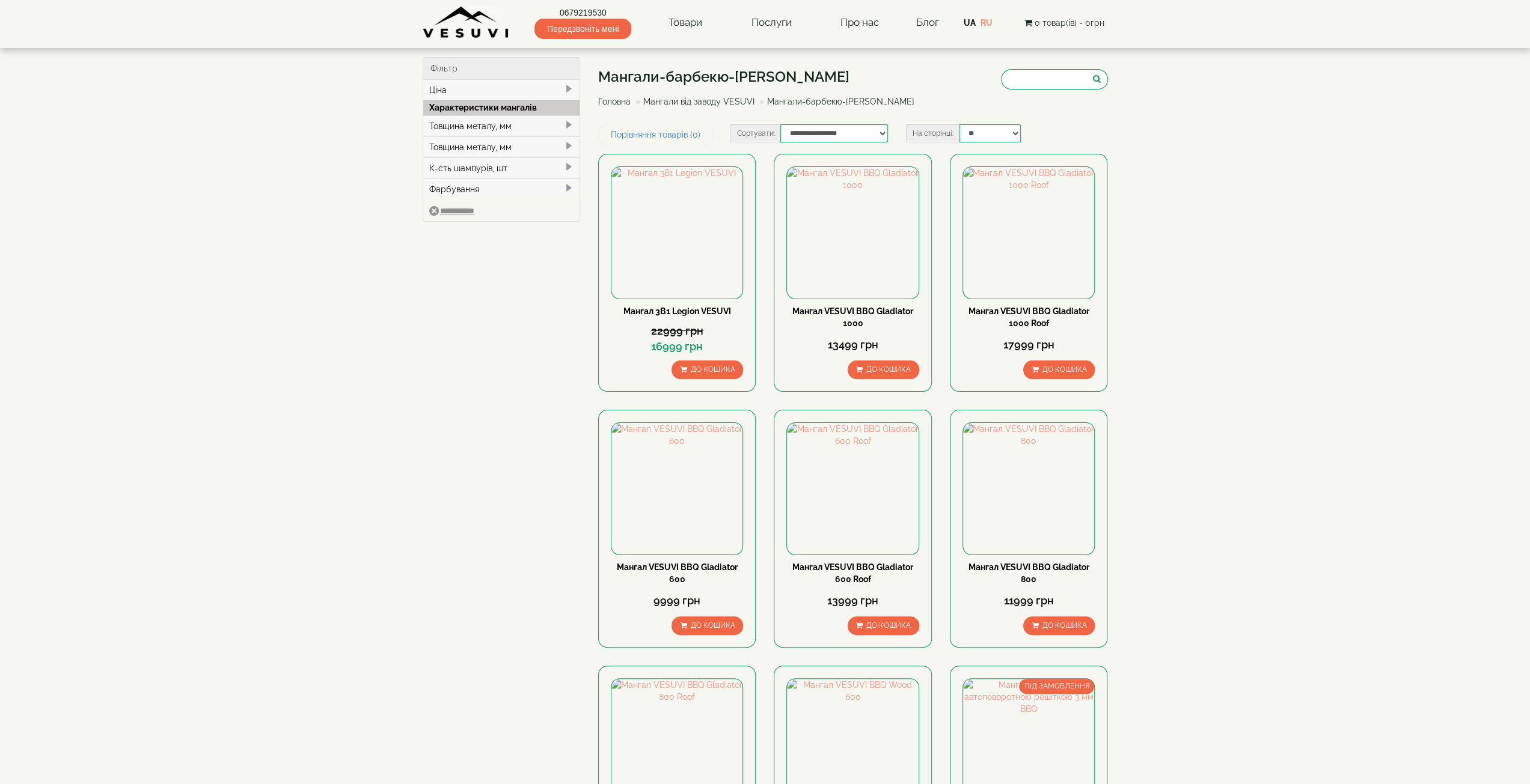
type input "****"
type input "*****"
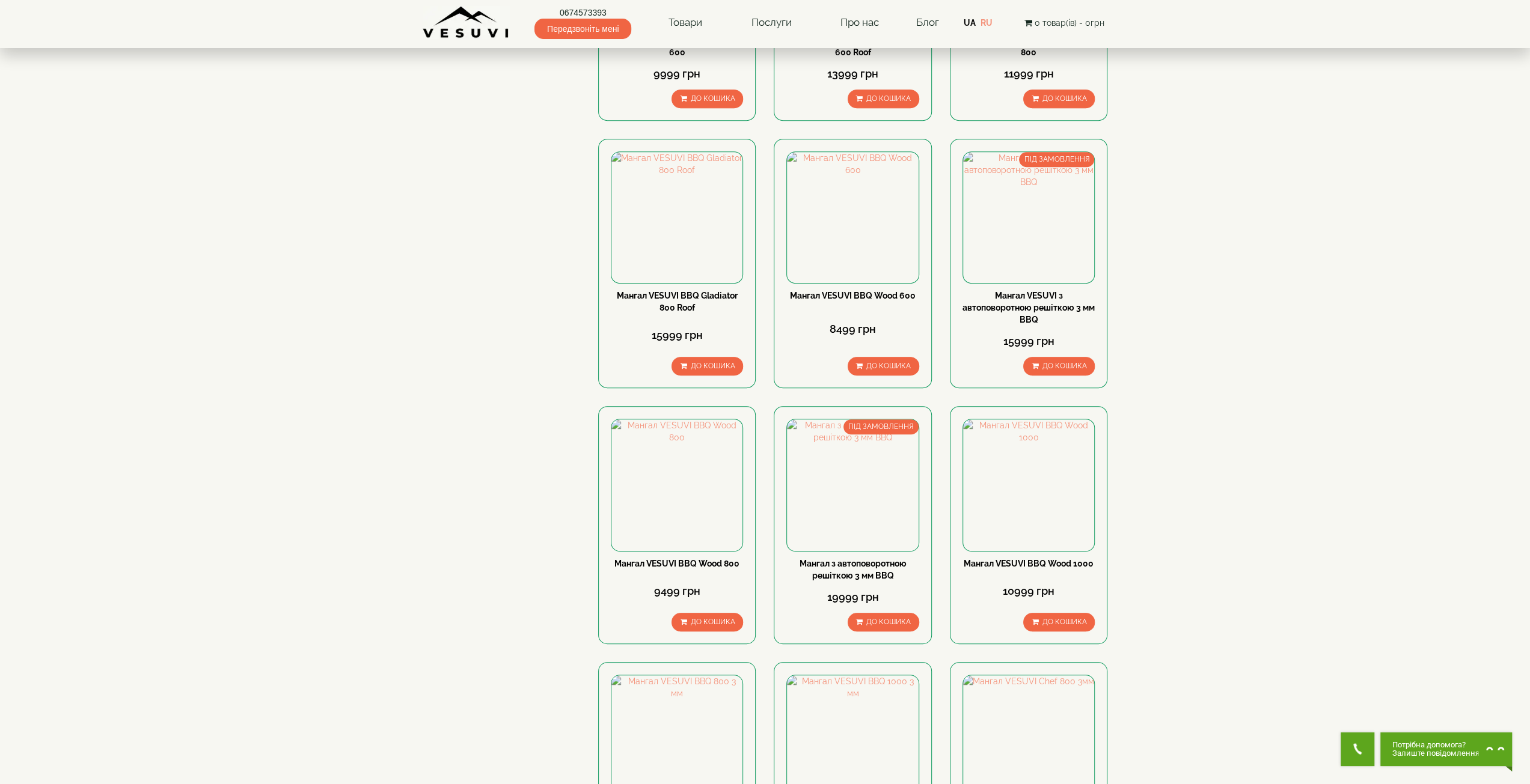
scroll to position [541, 0]
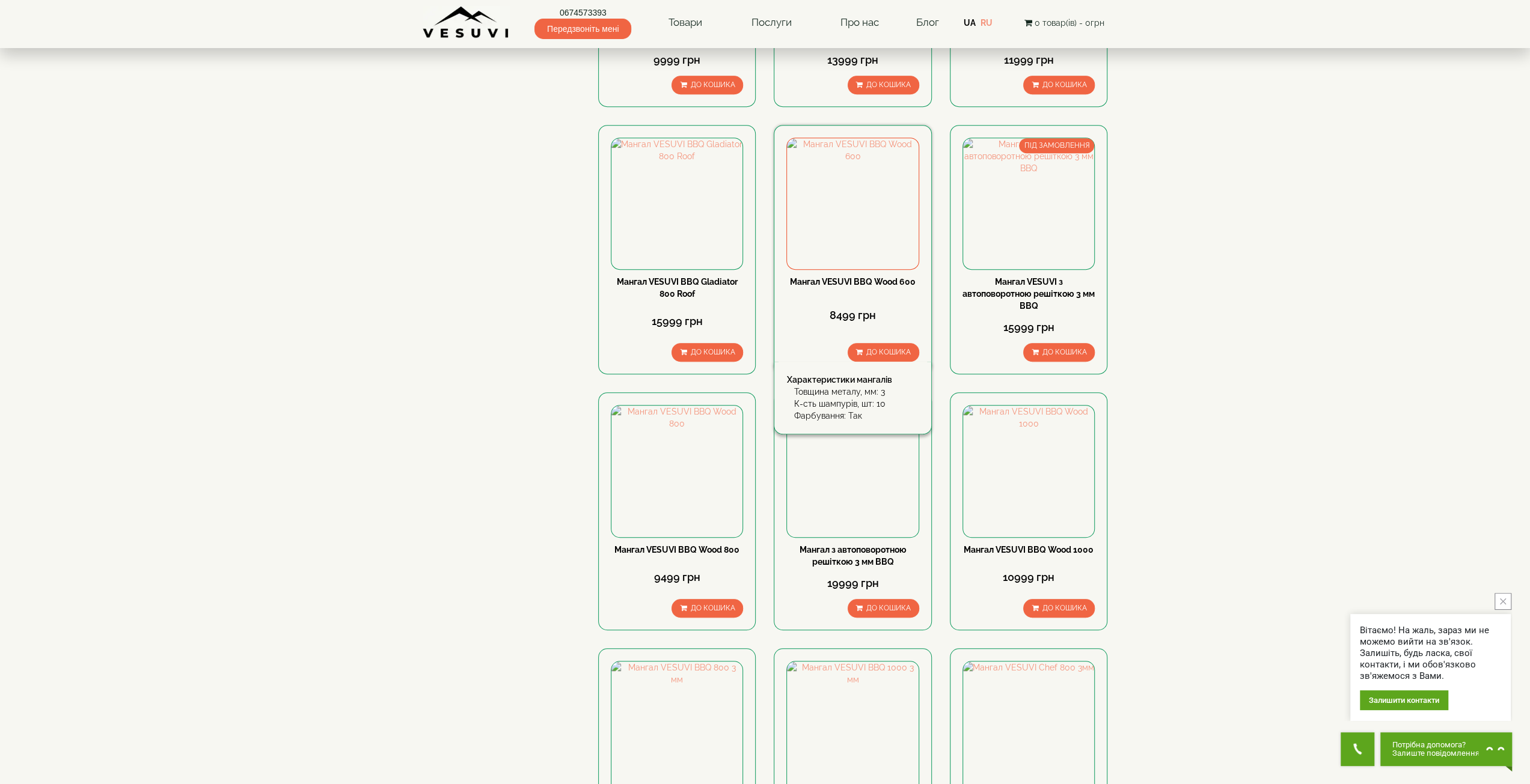
click at [901, 282] on link "Мангал VESUVI BBQ Wood 600" at bounding box center [852, 282] width 125 height 9
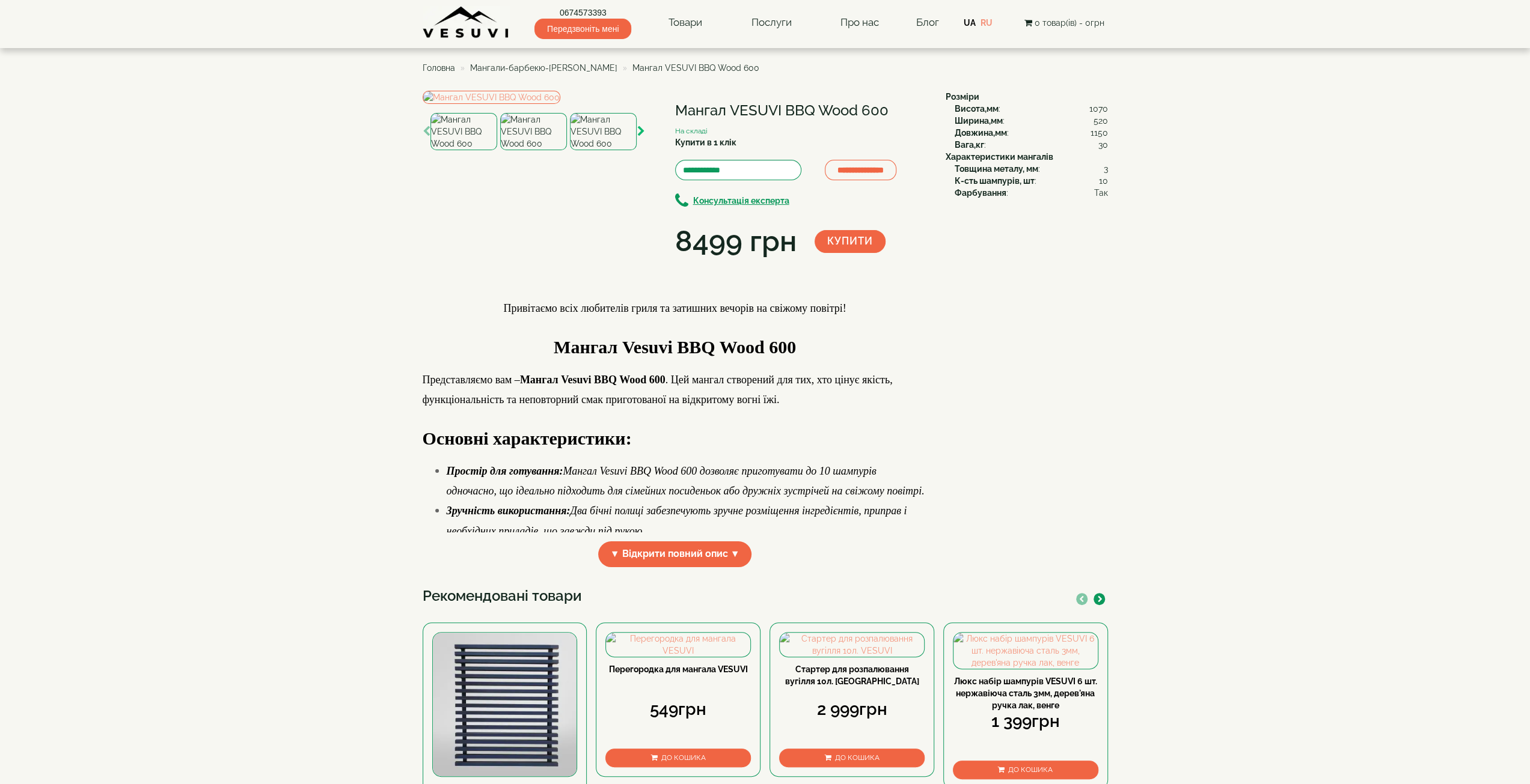
click at [642, 137] on icon "button" at bounding box center [641, 131] width 8 height 11
click at [527, 150] on img at bounding box center [533, 132] width 67 height 37
click at [561, 104] on img at bounding box center [492, 97] width 138 height 13
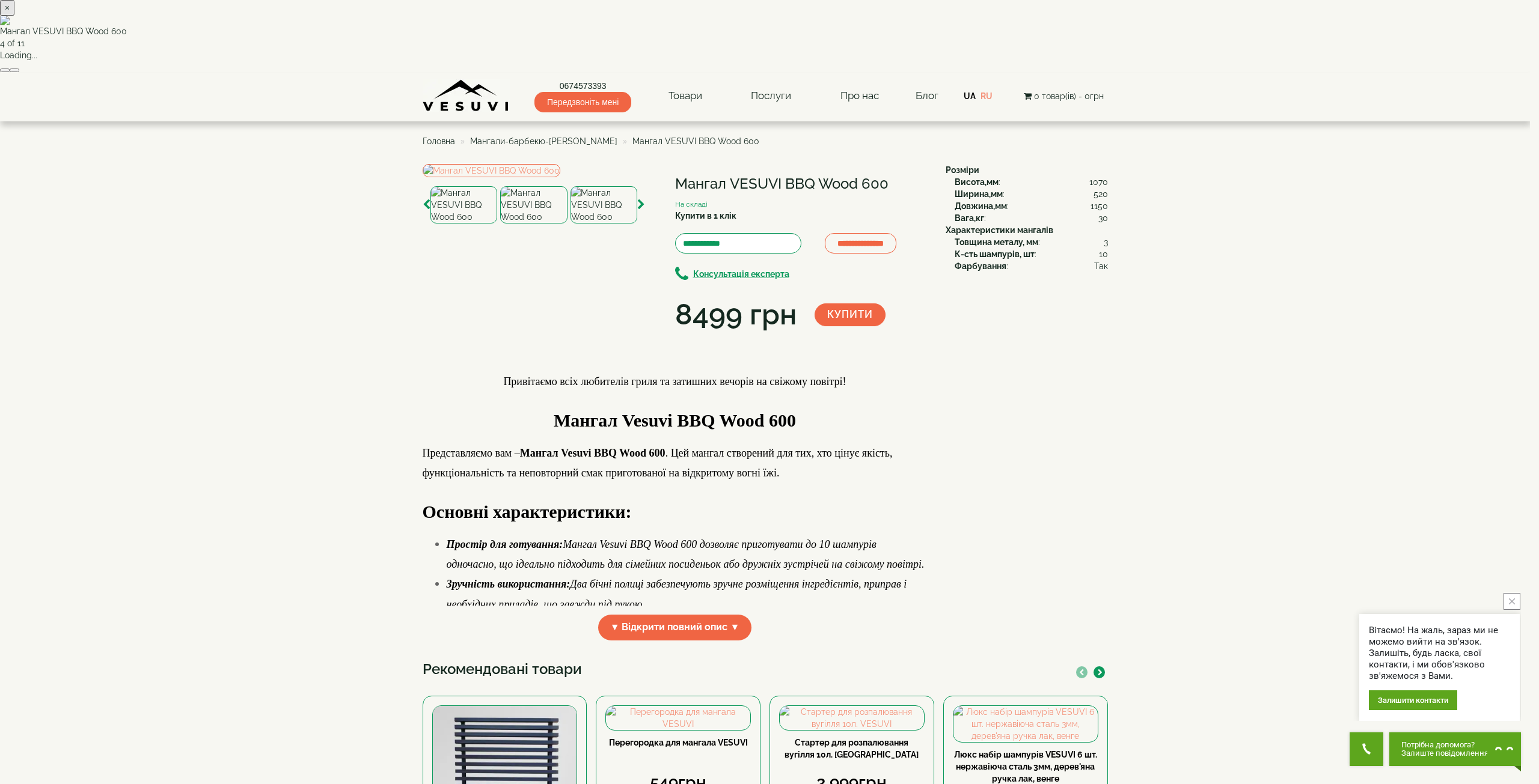
click at [1300, 73] on div "× Мангал VESUVI BBQ Wood 600 4 of 11 Loading..." at bounding box center [765, 37] width 1530 height 73
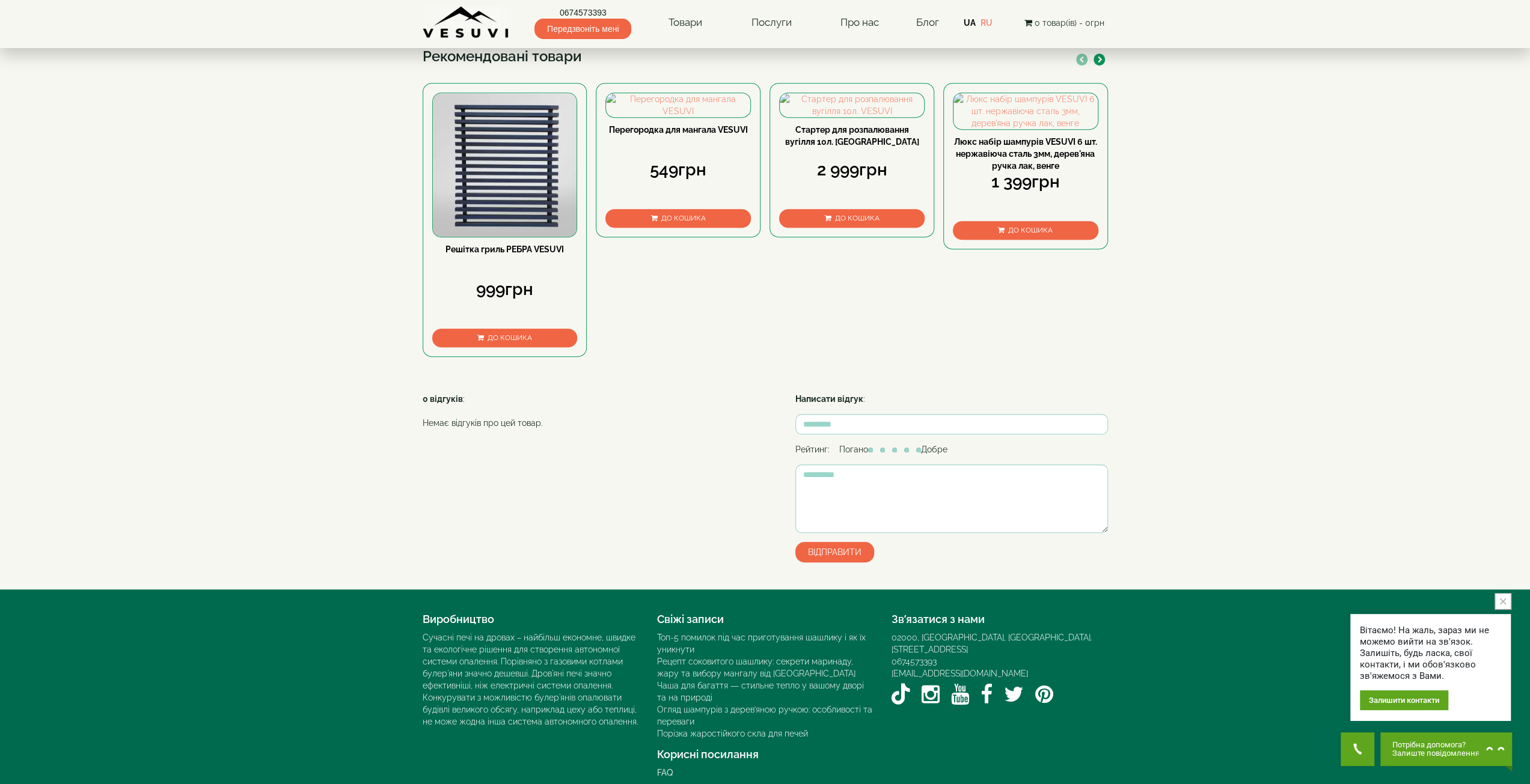
scroll to position [541, 0]
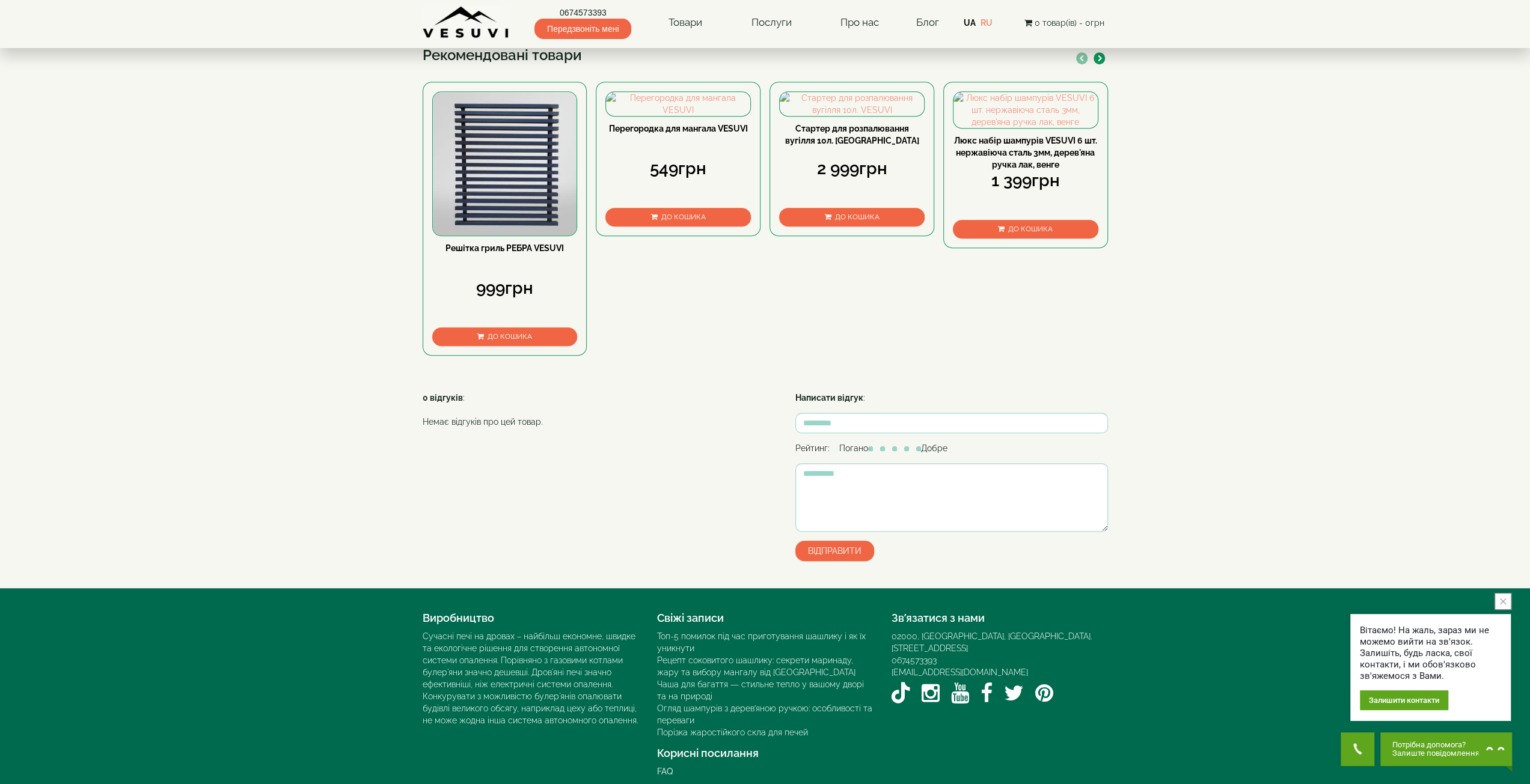
click at [743, 27] on span "▼ Відкрити повний опис ▼" at bounding box center [675, 14] width 154 height 26
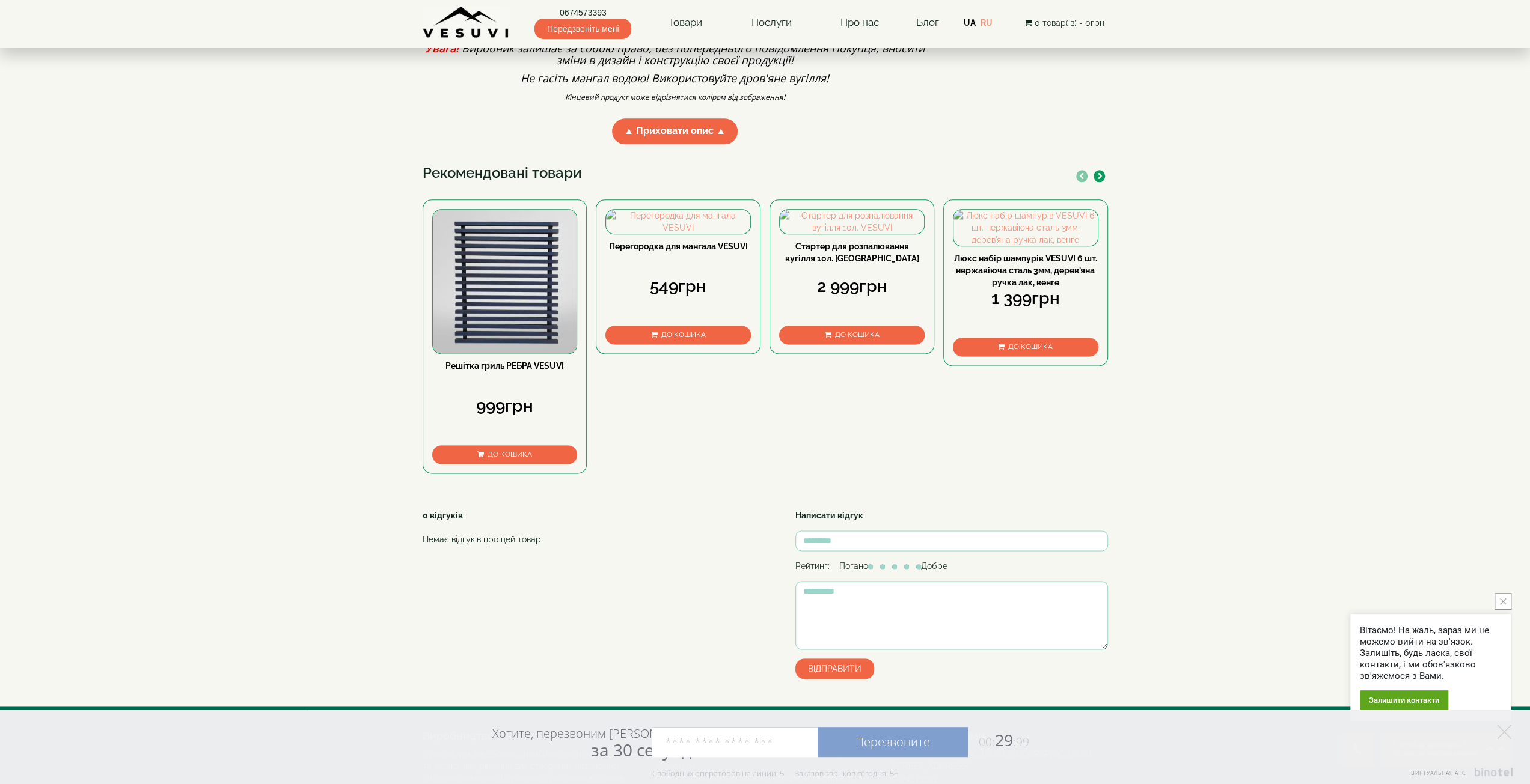
scroll to position [1382, 0]
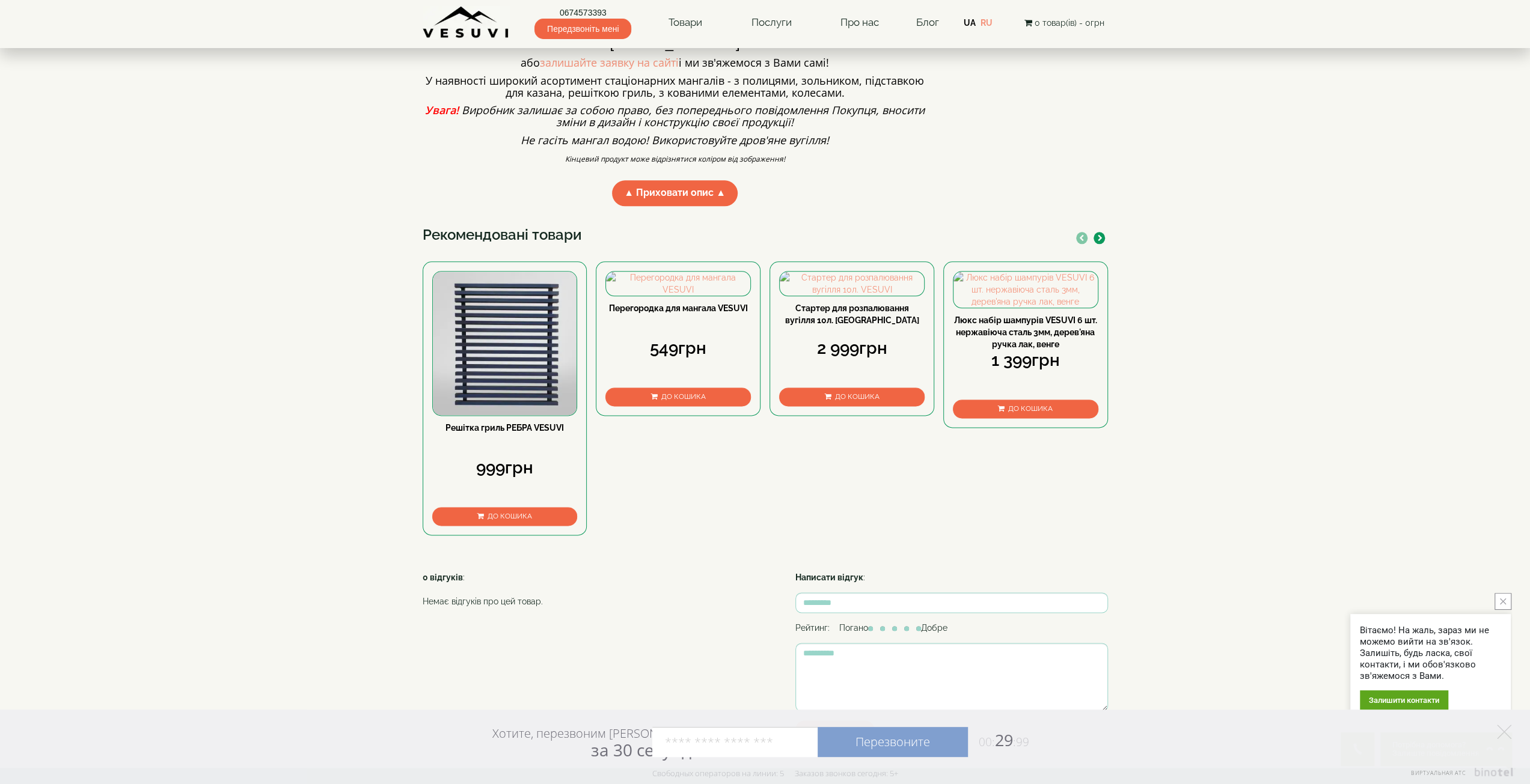
click at [1098, 242] on icon "button" at bounding box center [1100, 238] width 5 height 6
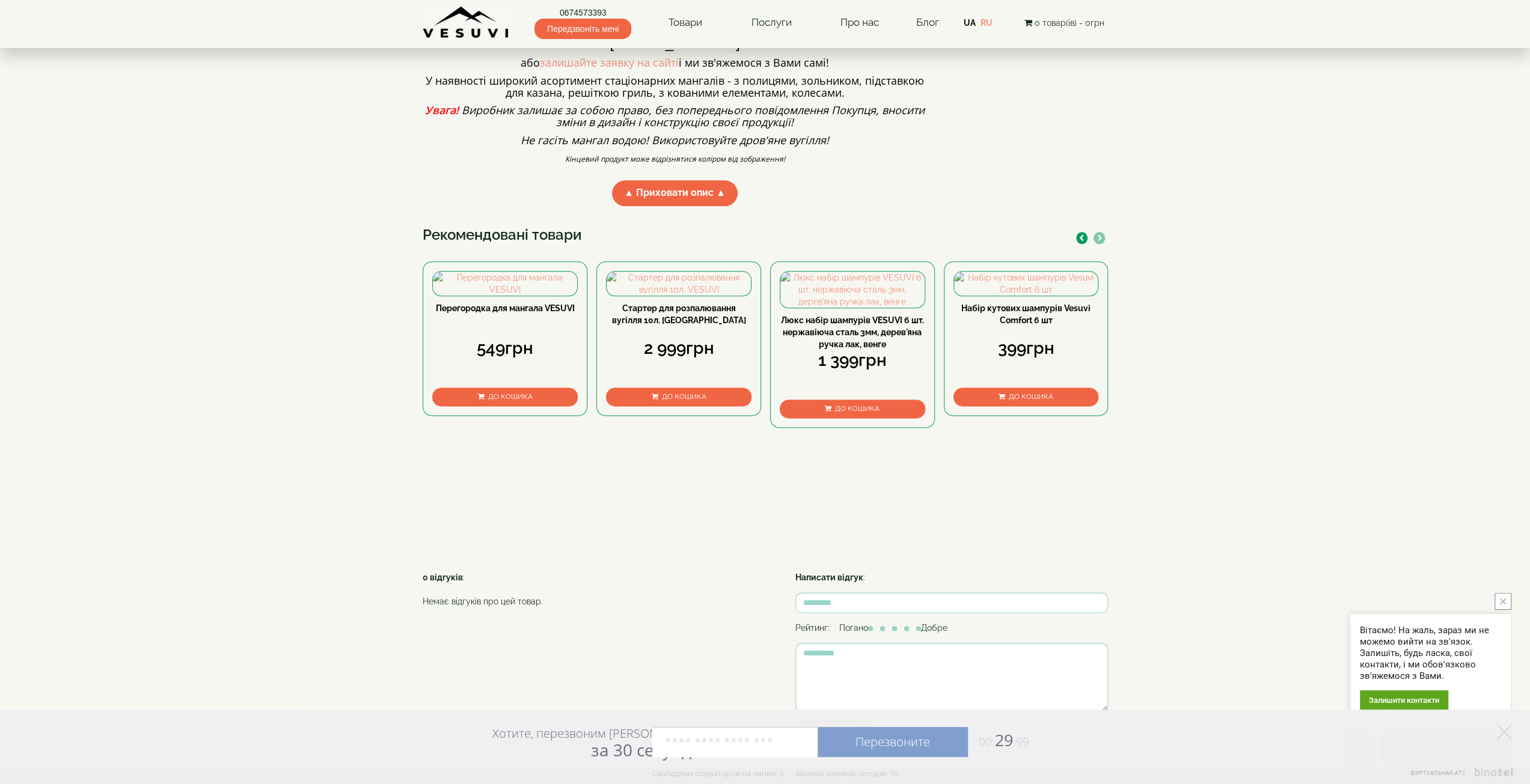
click at [1098, 242] on icon "button" at bounding box center [1100, 238] width 5 height 6
click at [1080, 242] on icon "button" at bounding box center [1081, 238] width 5 height 6
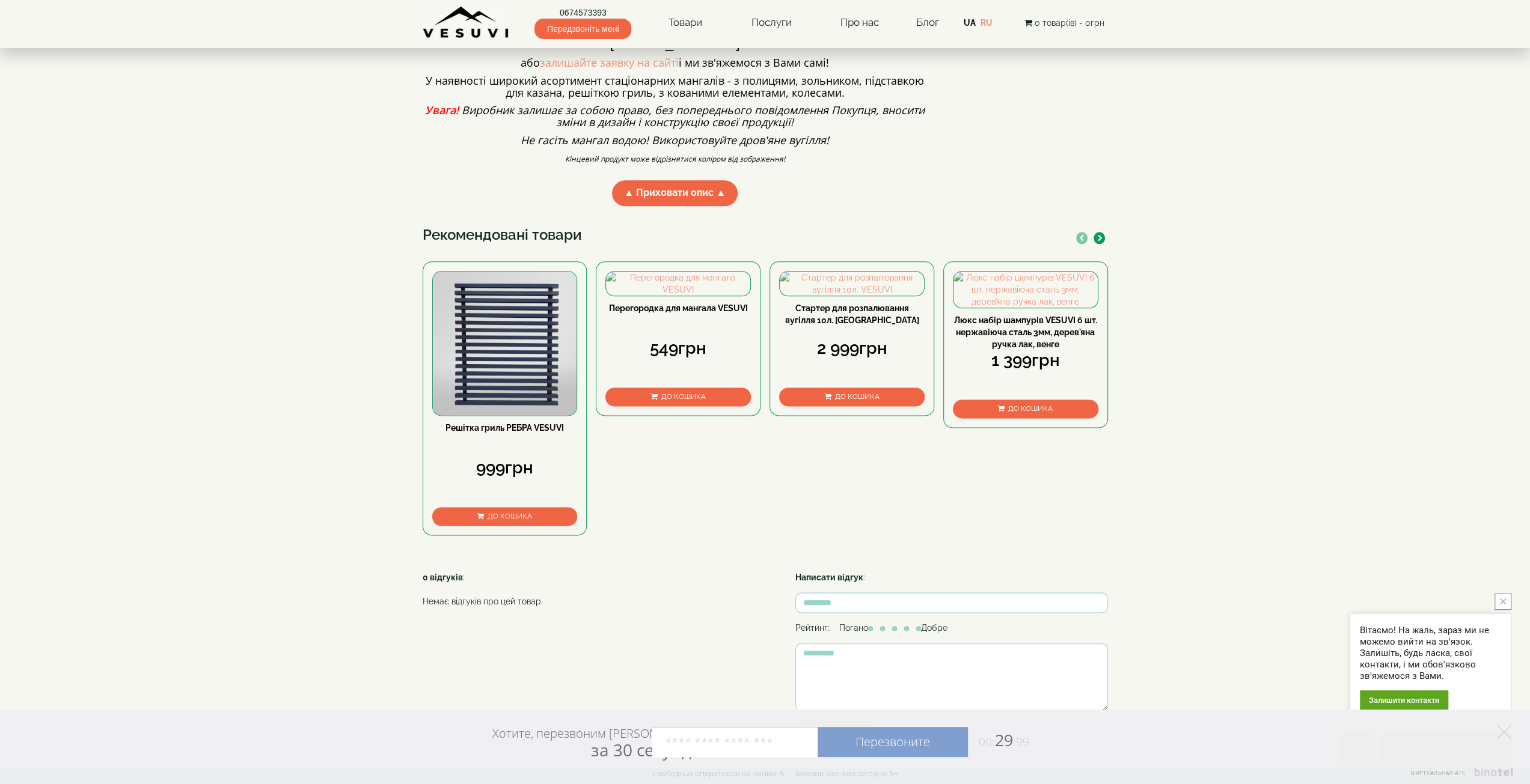
click at [1038, 349] on link "Люкс набір шампурів VESUVI 6 шт. нержавіюча сталь 3мм, дерев'яна ручка лак, вен…" at bounding box center [1026, 332] width 143 height 34
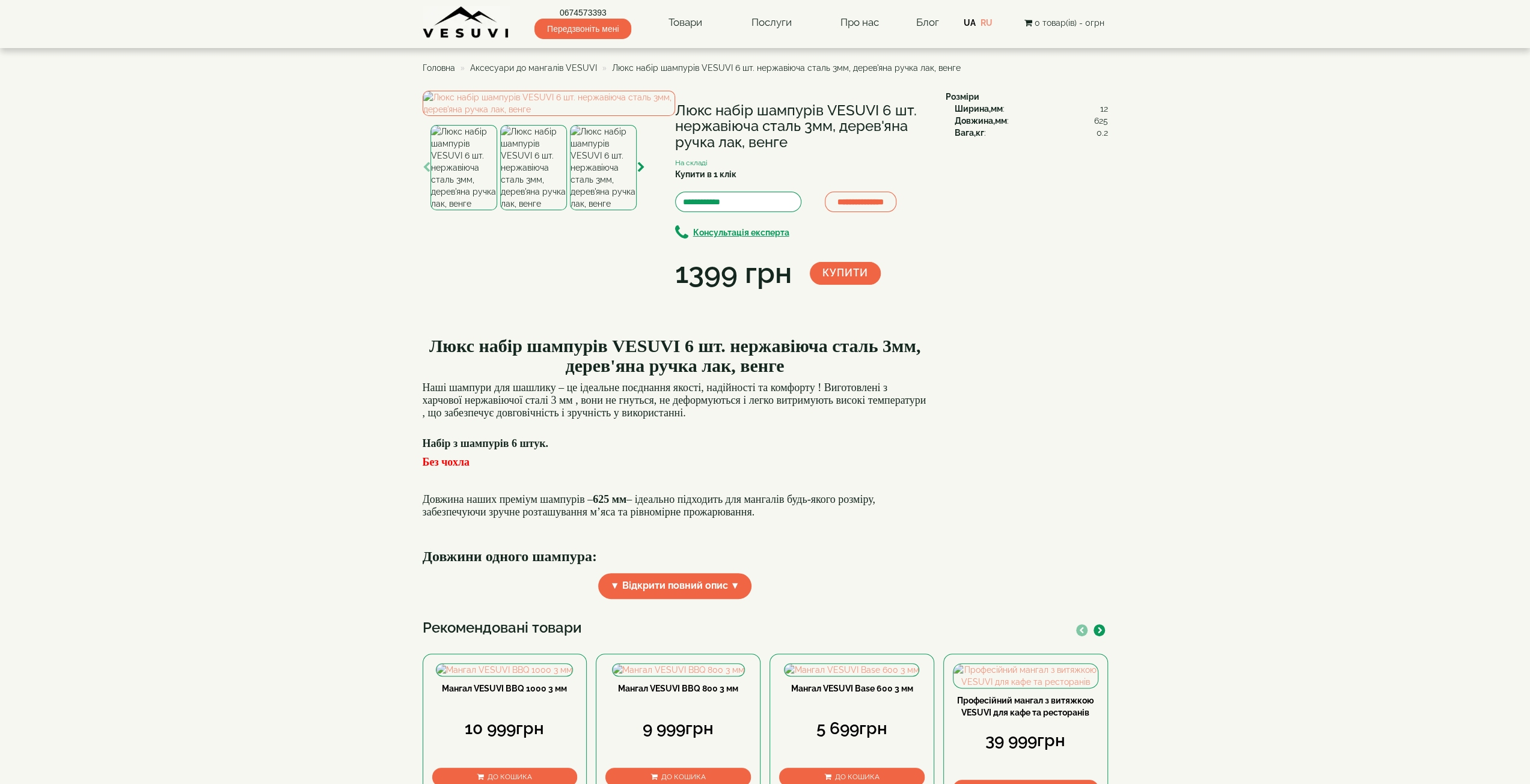
click at [538, 211] on img at bounding box center [533, 167] width 67 height 85
click at [598, 211] on img at bounding box center [603, 167] width 67 height 85
click at [642, 173] on icon "button" at bounding box center [641, 167] width 8 height 11
drag, startPoint x: 527, startPoint y: 350, endPoint x: 538, endPoint y: 350, distance: 11.0
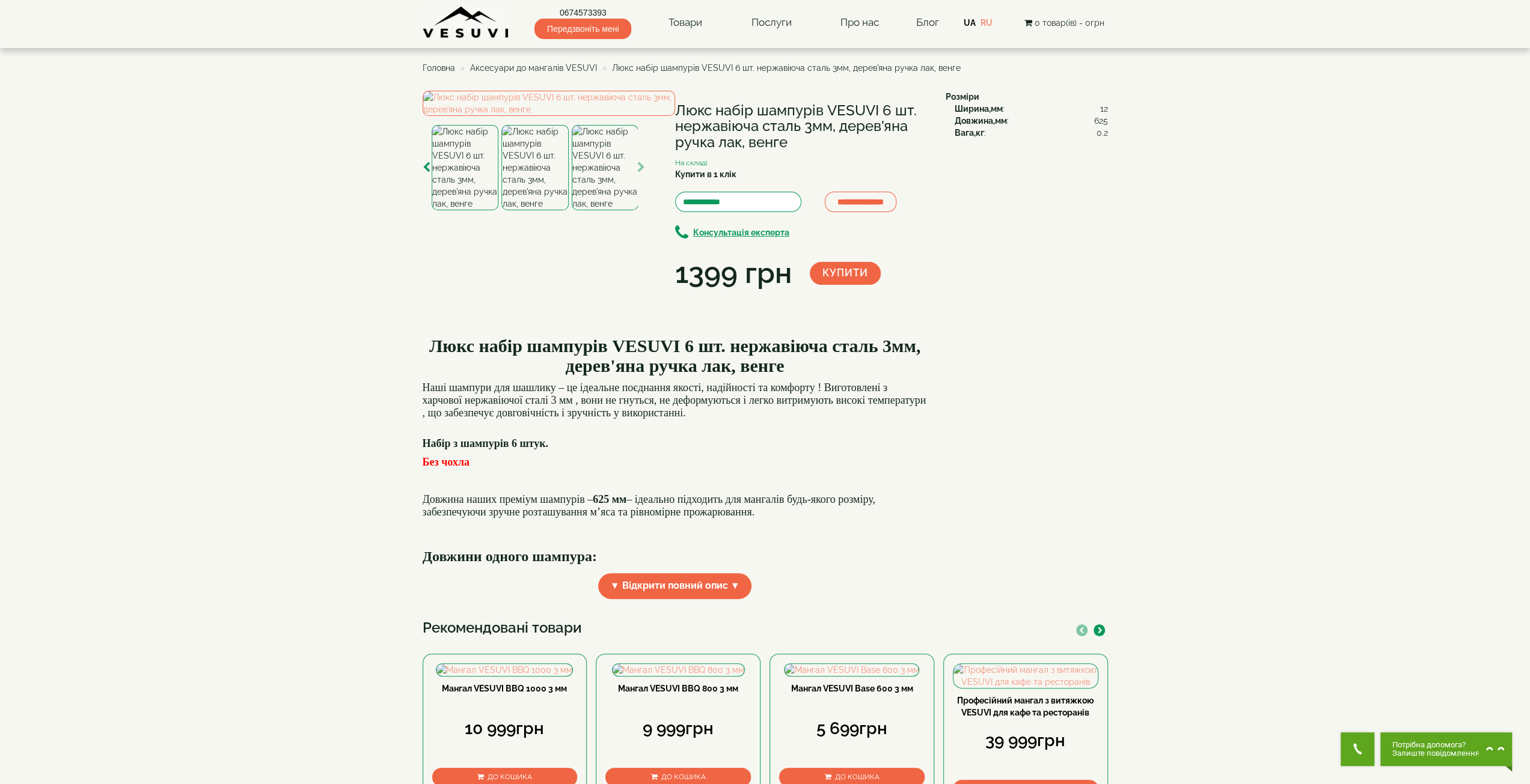
click at [528, 211] on img at bounding box center [534, 167] width 67 height 85
click at [612, 211] on img at bounding box center [603, 167] width 67 height 85
click at [643, 173] on icon "button" at bounding box center [641, 167] width 8 height 11
click at [642, 173] on icon "button" at bounding box center [641, 167] width 8 height 11
click at [591, 211] on img at bounding box center [604, 167] width 67 height 85
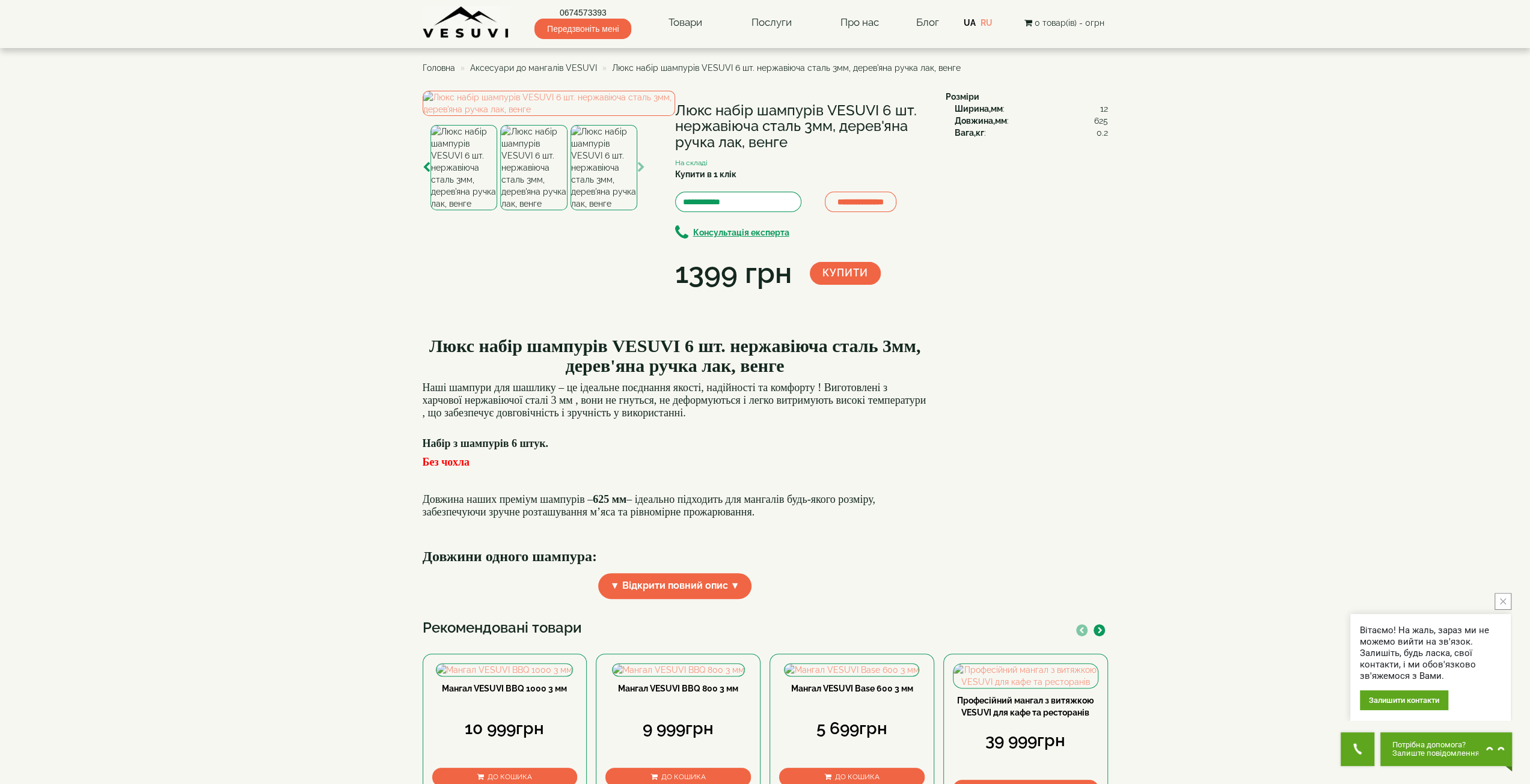
drag, startPoint x: 806, startPoint y: 217, endPoint x: 944, endPoint y: 247, distance: 141.2
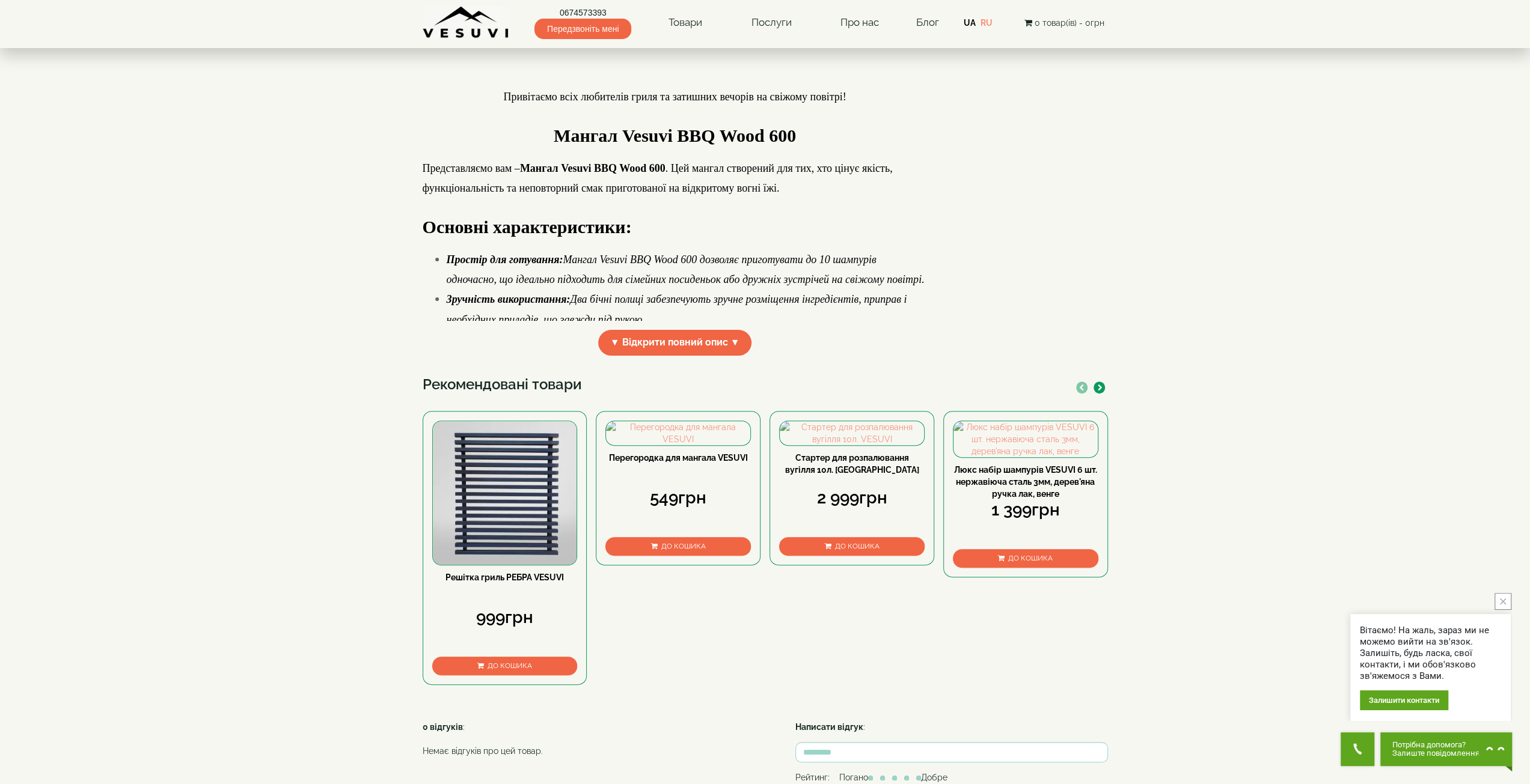
scroll to position [60, 0]
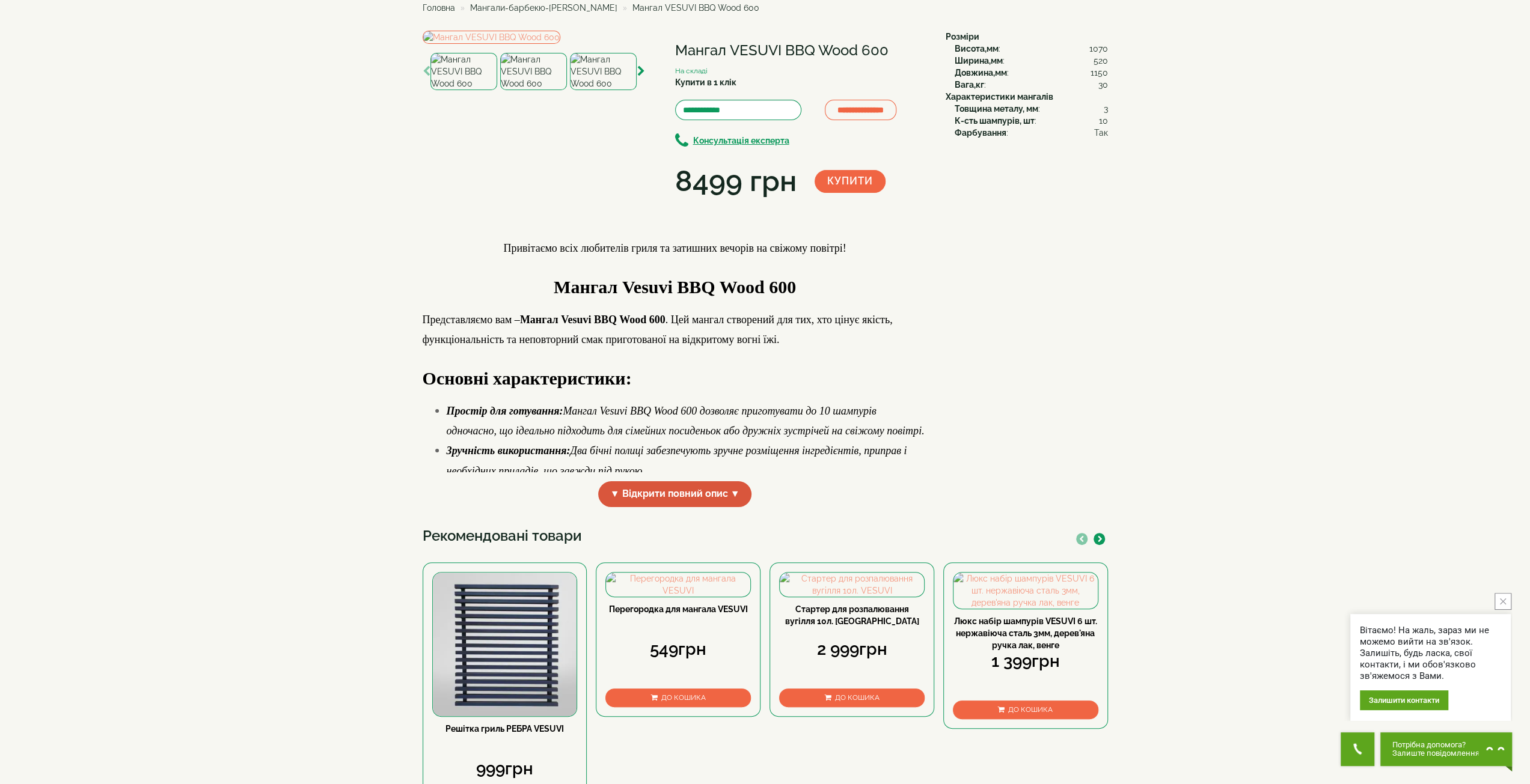
click at [684, 507] on span "▼ Відкрити повний опис ▼" at bounding box center [675, 494] width 154 height 26
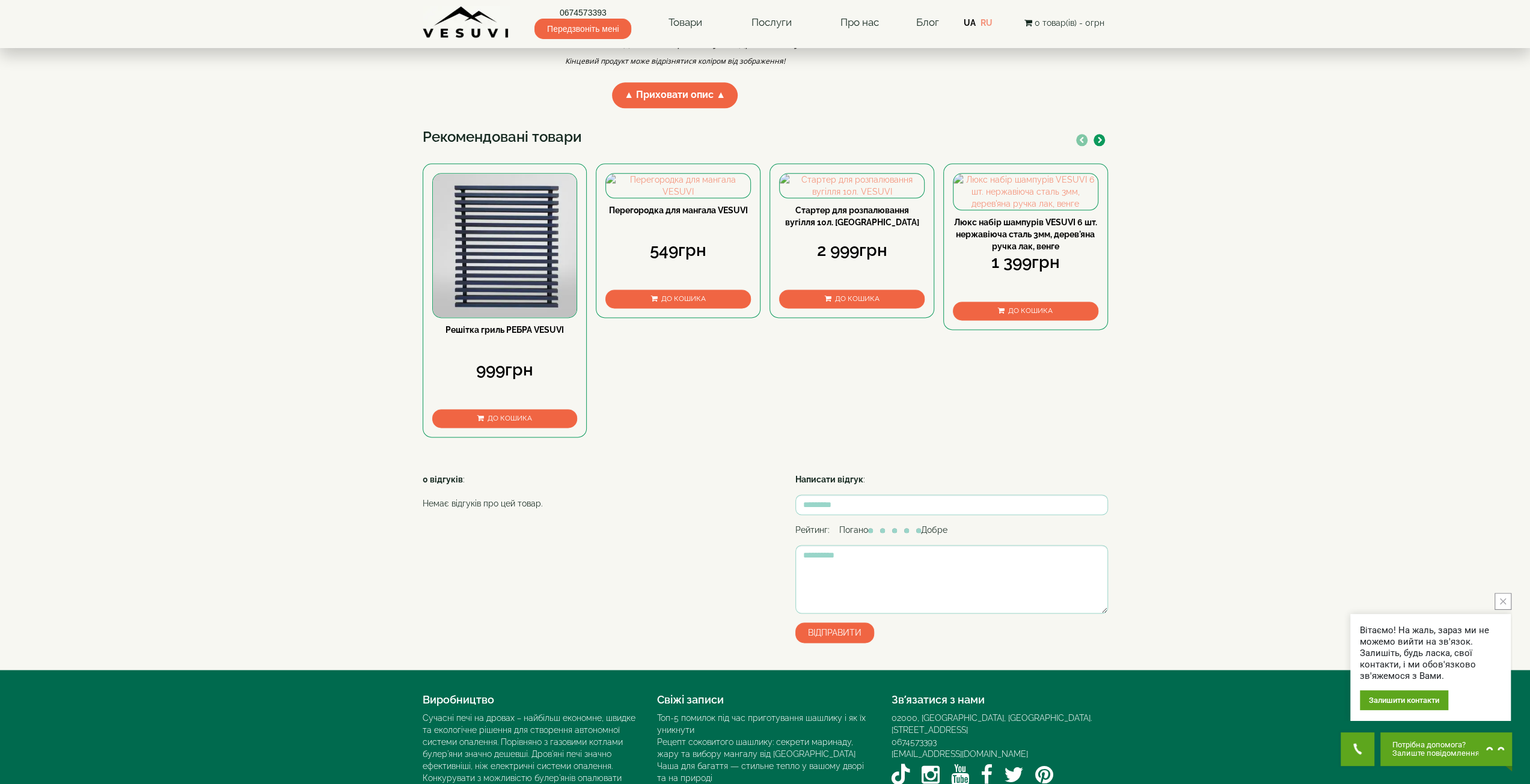
scroll to position [1502, 0]
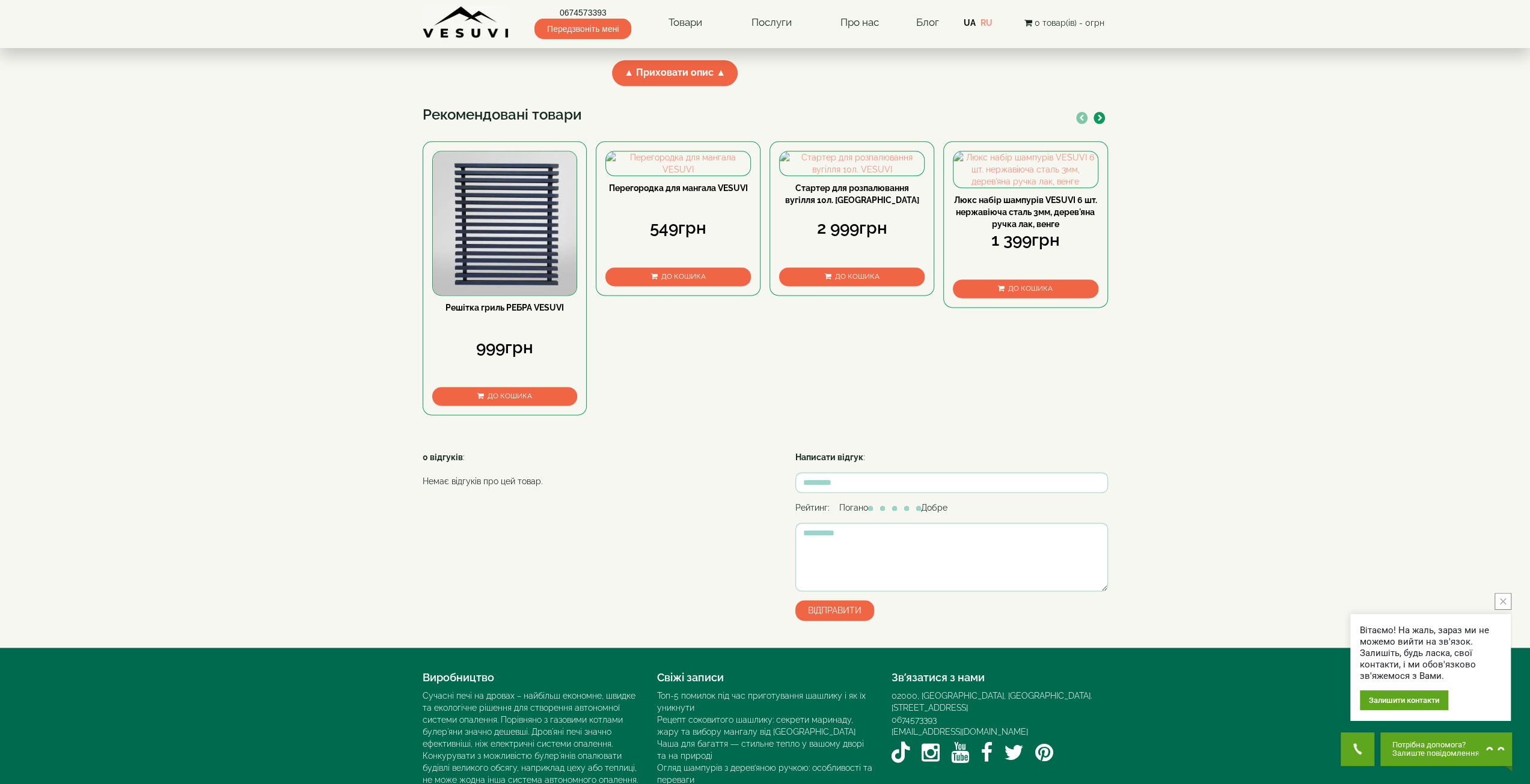
click at [1101, 121] on icon "button" at bounding box center [1100, 118] width 5 height 6
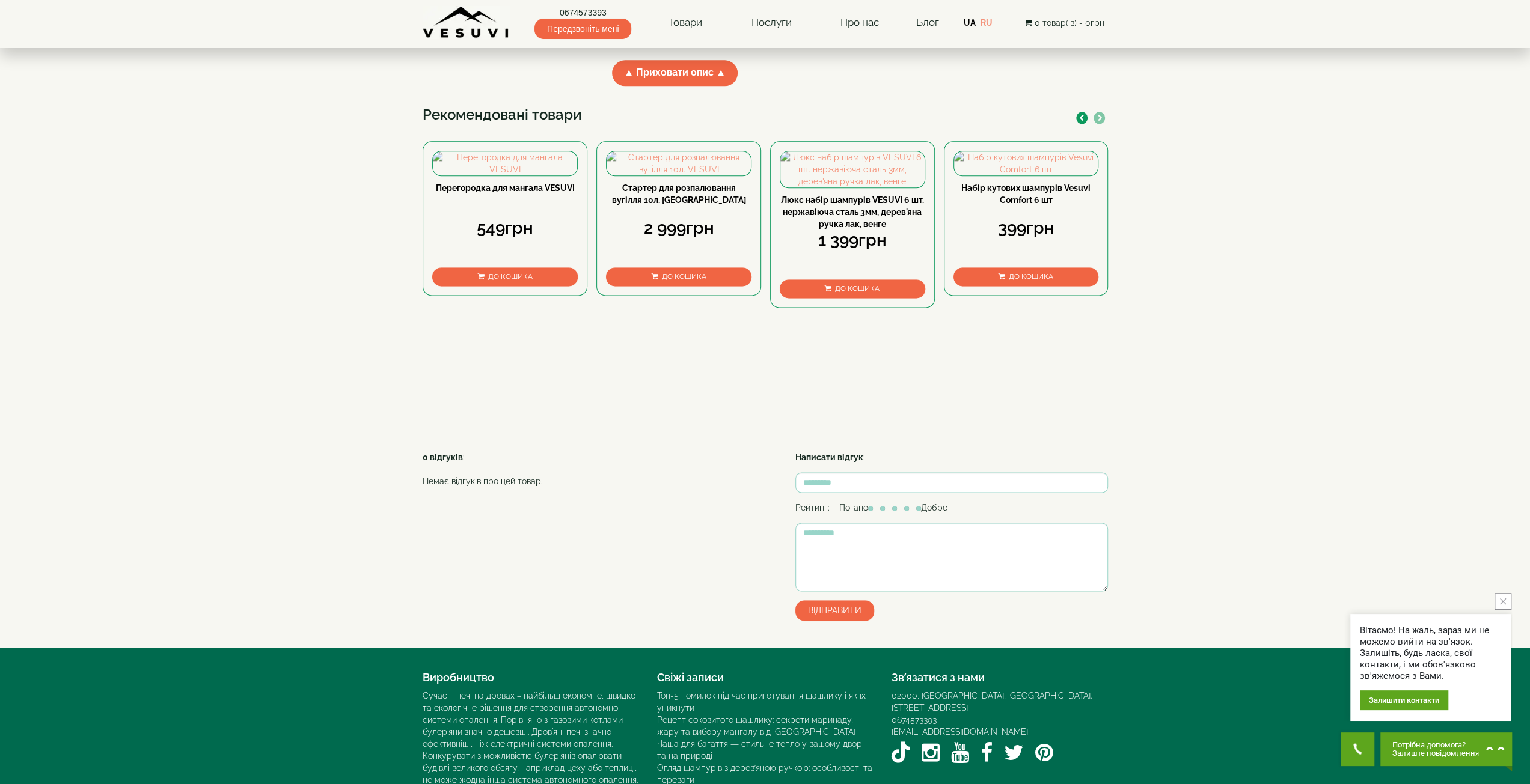
click at [1085, 124] on div at bounding box center [1091, 118] width 35 height 13
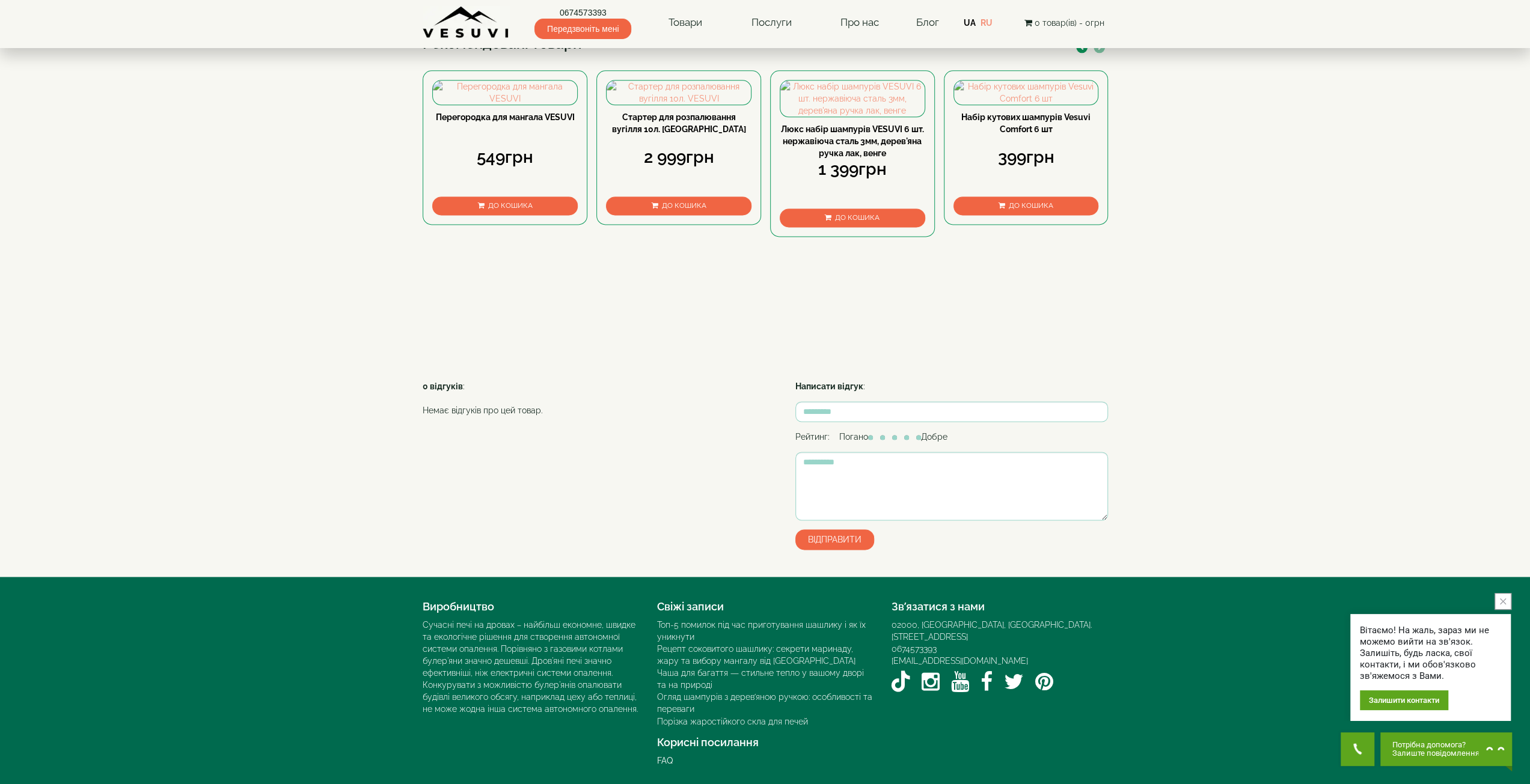
scroll to position [1694, 0]
click at [1507, 601] on button "close button" at bounding box center [1503, 601] width 16 height 16
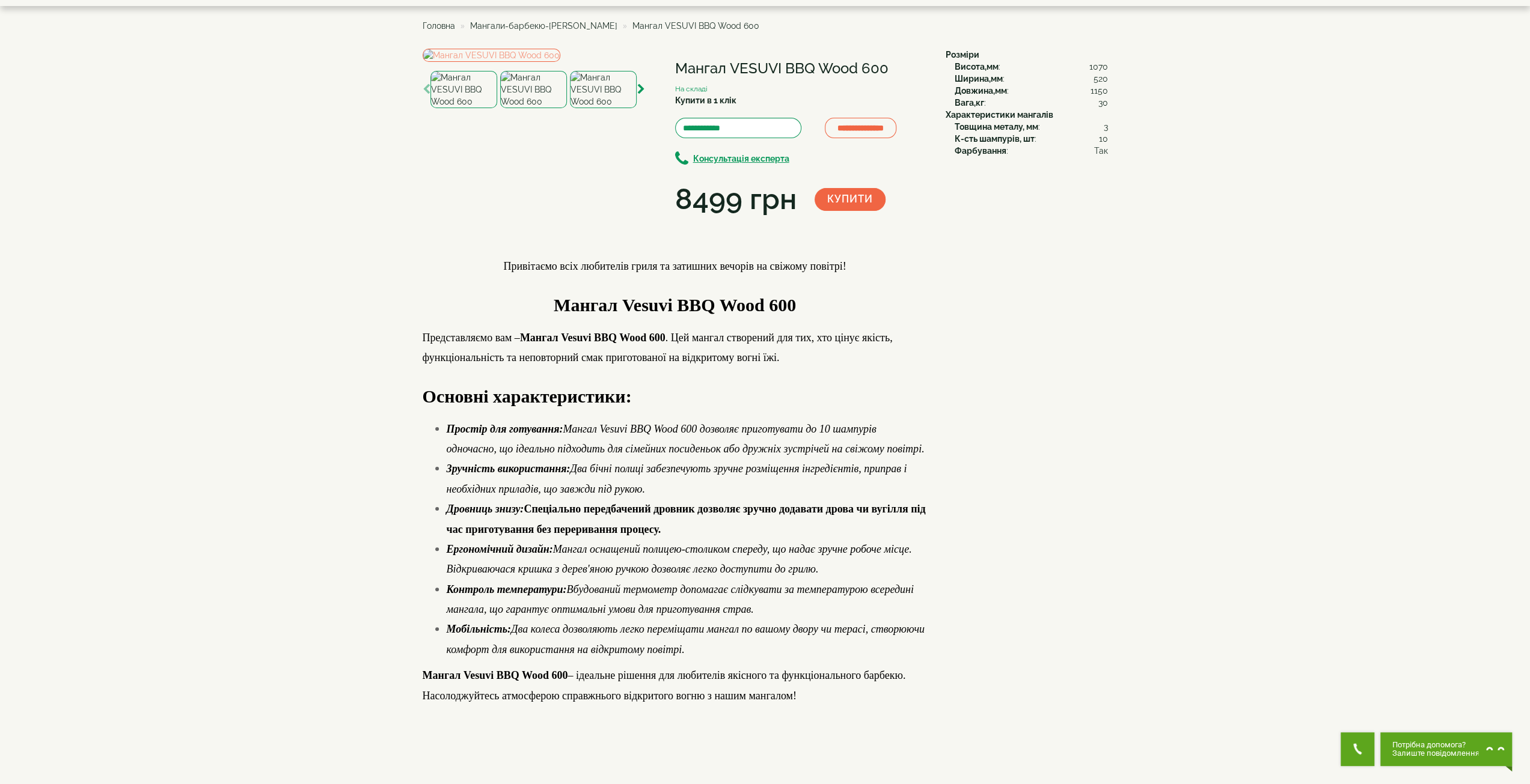
scroll to position [0, 0]
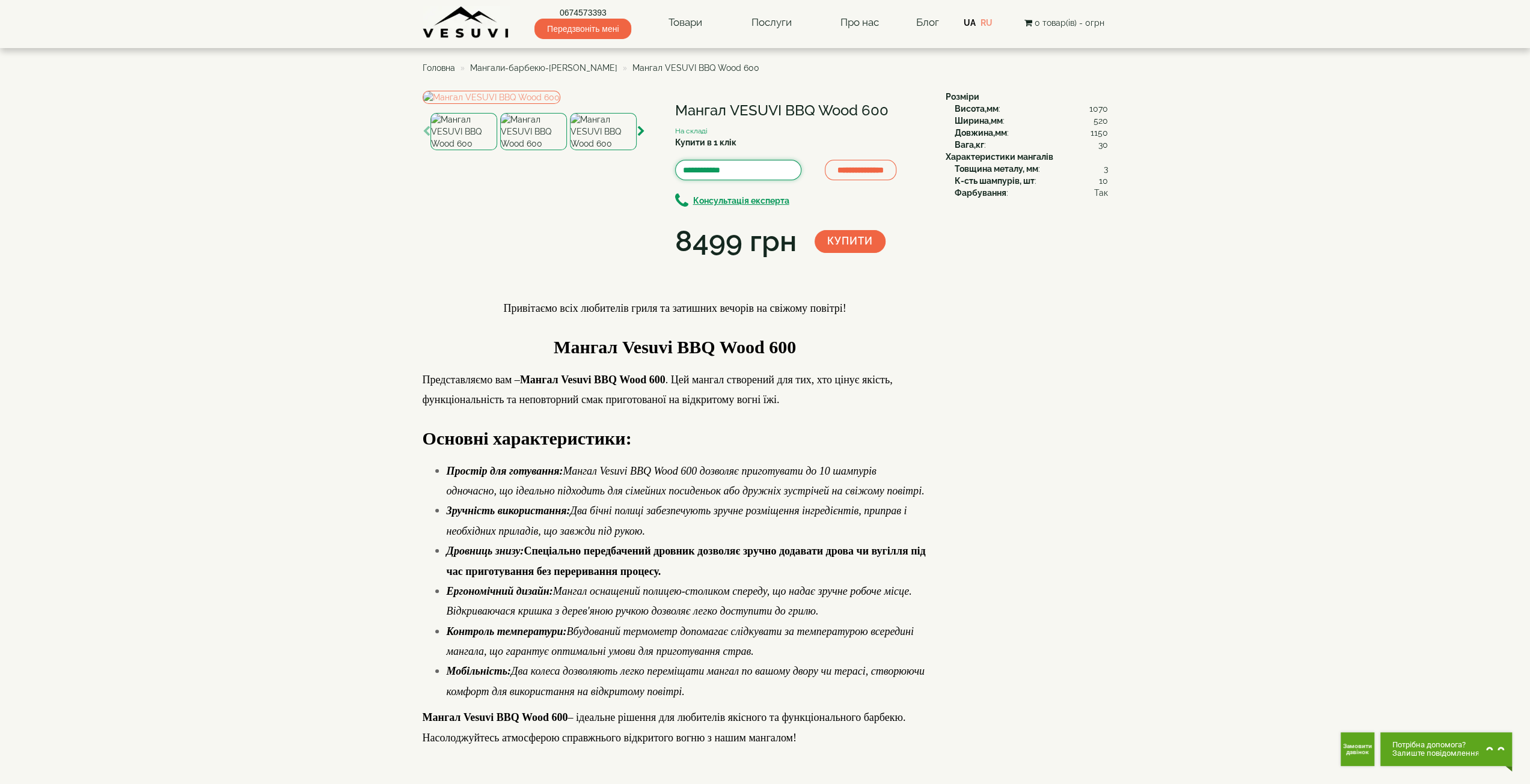
click at [724, 173] on input "Купити в 1 клік" at bounding box center [738, 170] width 126 height 21
type input "*******"
